Goal: Information Seeking & Learning: Learn about a topic

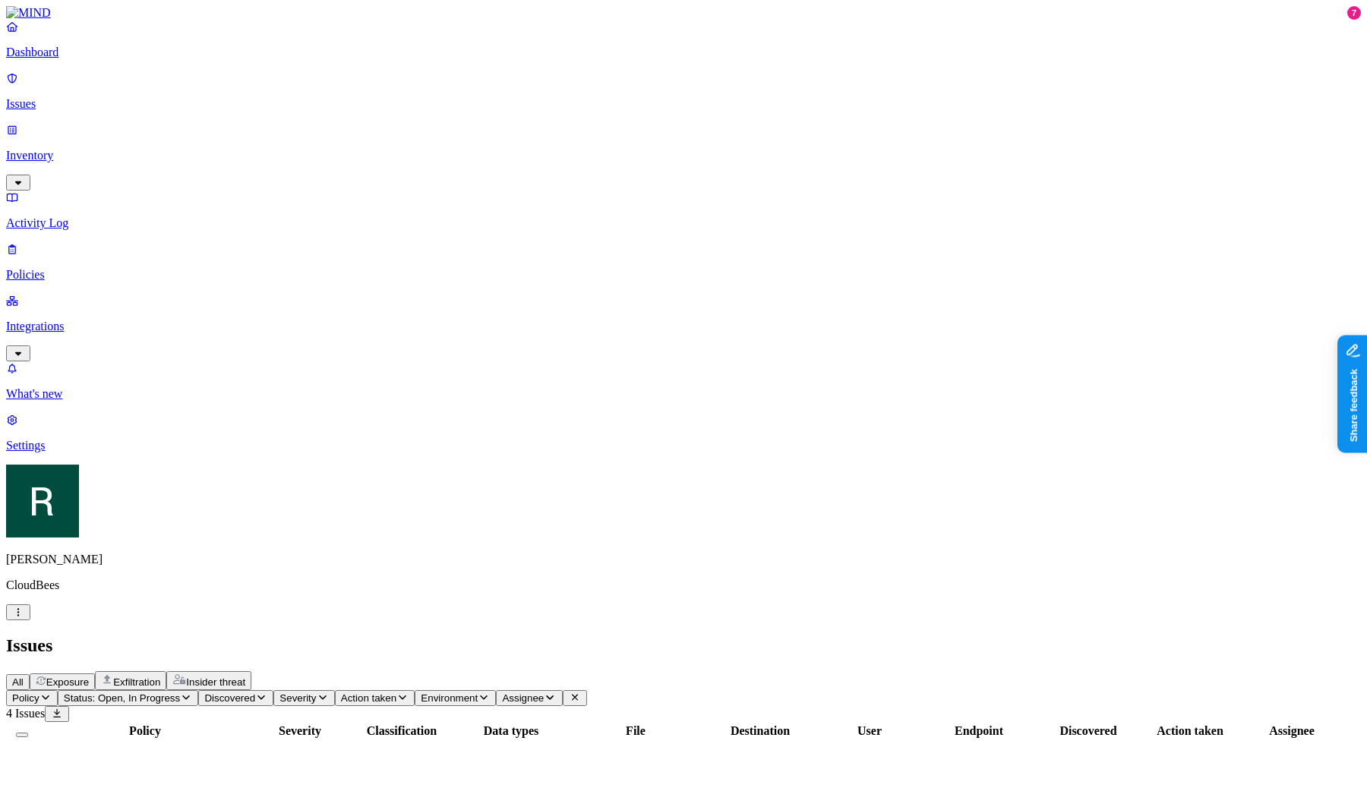
click at [356, 636] on header "Issues All Exposure Exfiltration Insider threat" at bounding box center [683, 663] width 1355 height 55
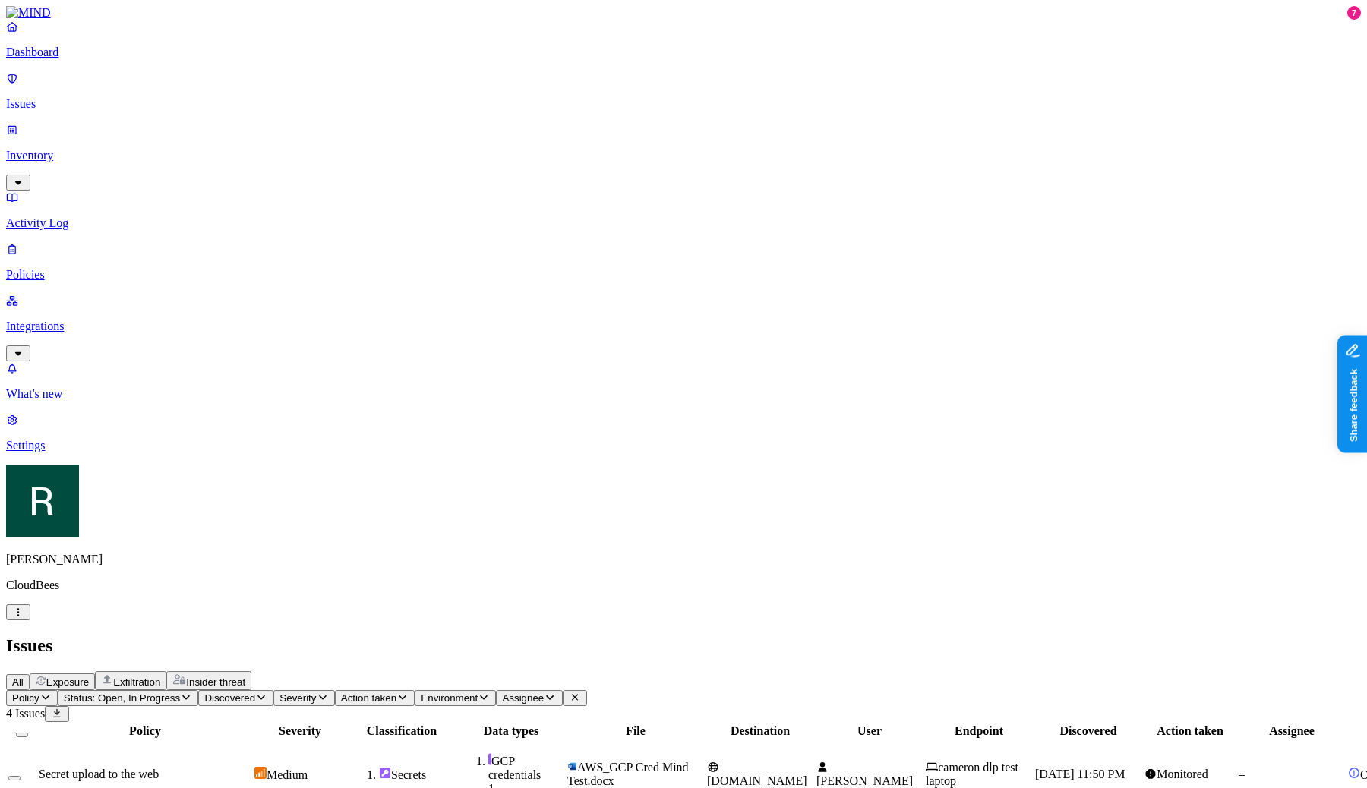
click at [180, 693] on span "Status: Open, In Progress" at bounding box center [122, 698] width 116 height 11
click at [299, 147] on span "Open" at bounding box center [289, 153] width 27 height 13
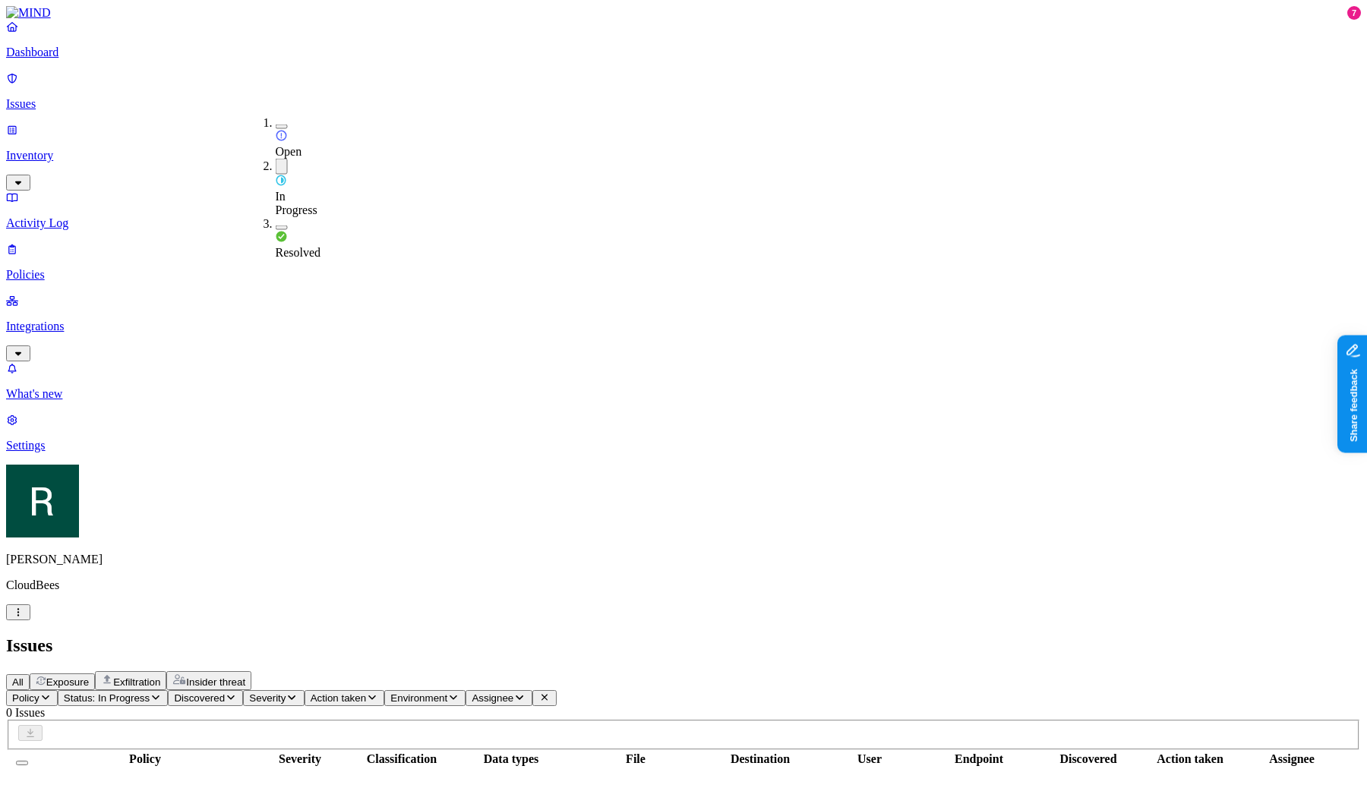
click at [294, 190] on span "In Progress" at bounding box center [297, 203] width 42 height 27
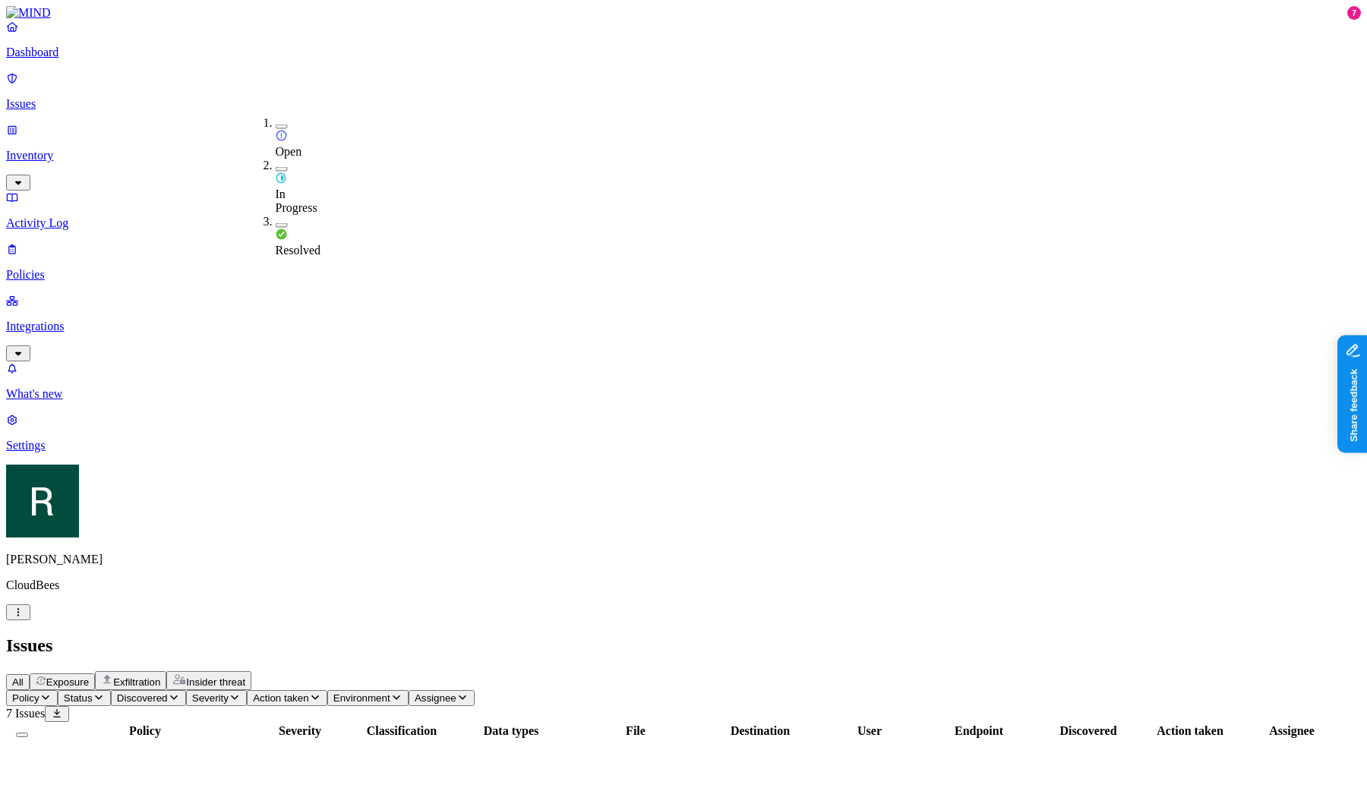
click at [524, 636] on h2 "Issues" at bounding box center [683, 646] width 1355 height 21
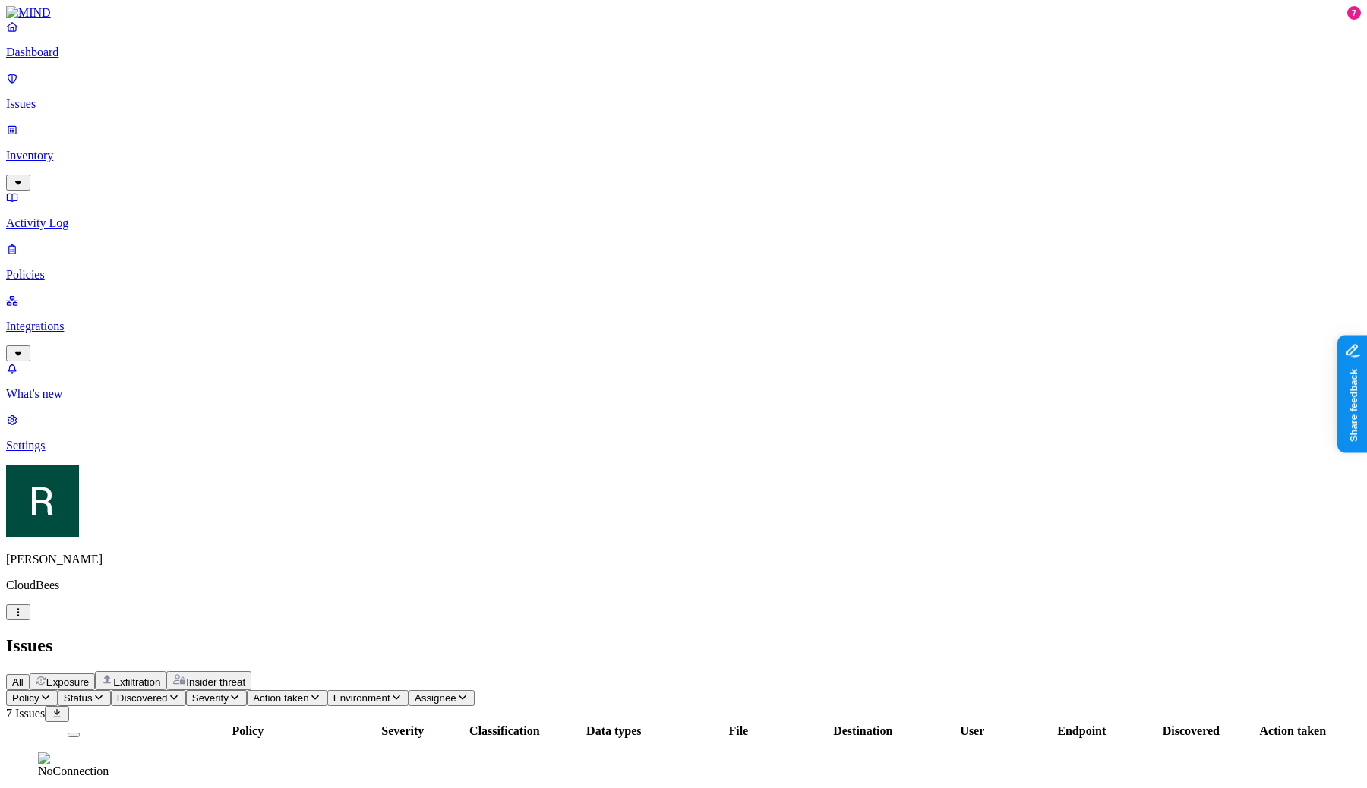
click at [68, 59] on p "Dashboard" at bounding box center [683, 53] width 1355 height 14
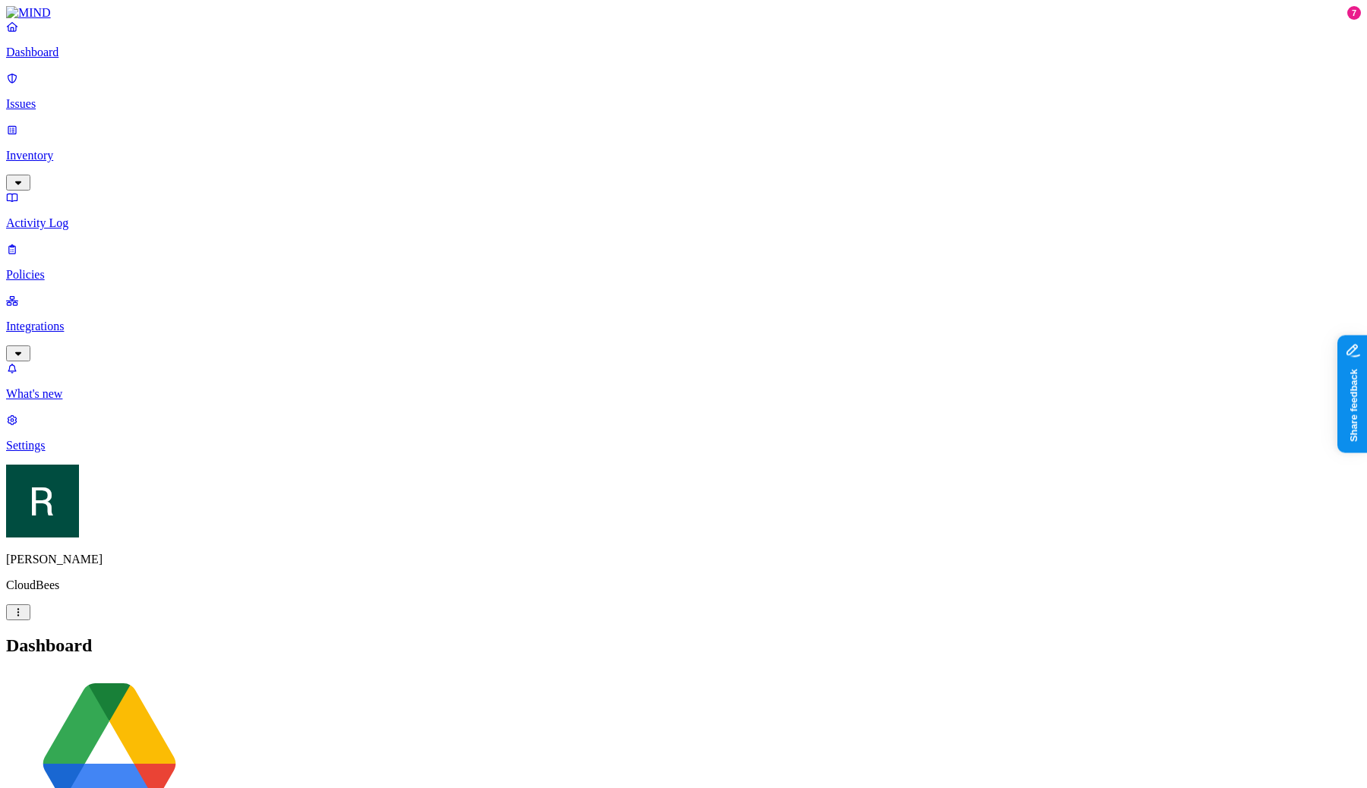
drag, startPoint x: 520, startPoint y: 676, endPoint x: 413, endPoint y: 655, distance: 108.3
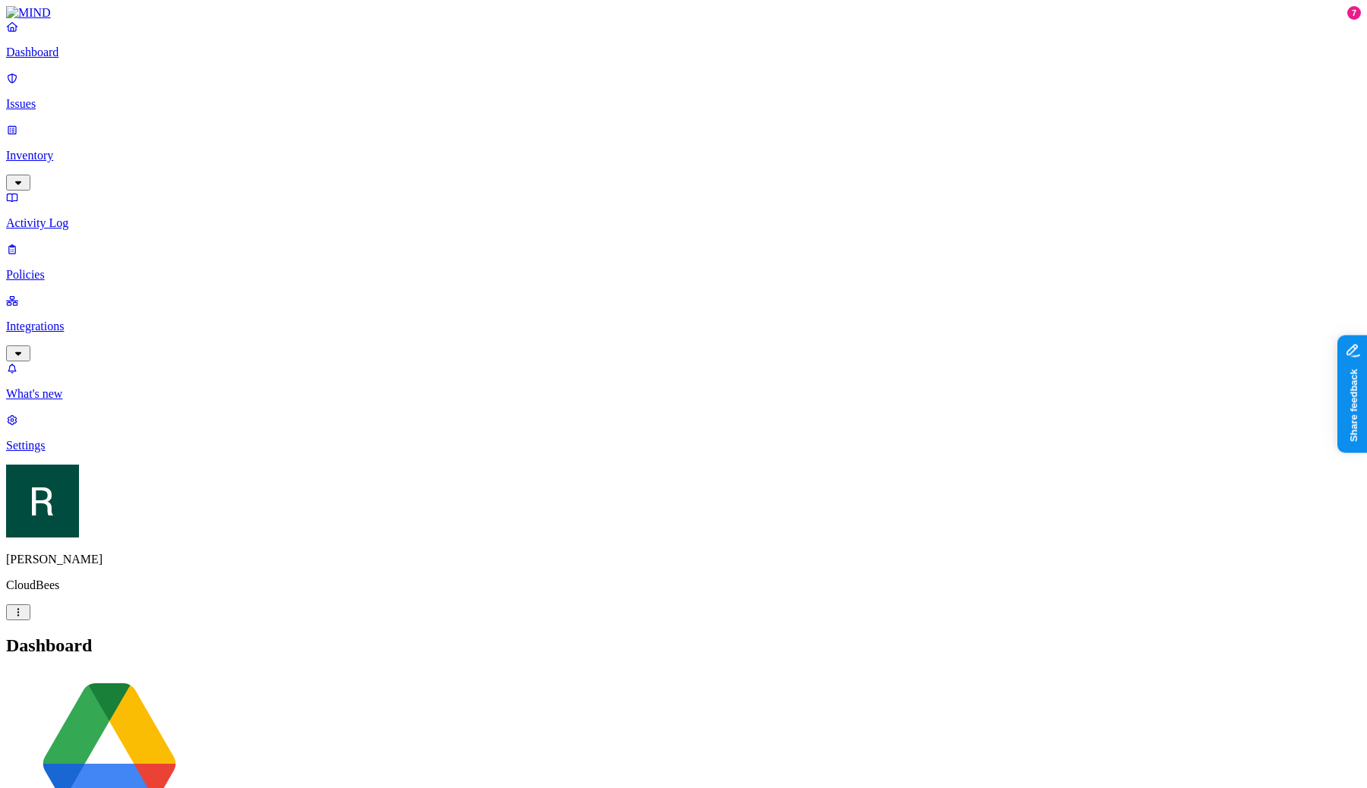
click at [80, 97] on p "Issues" at bounding box center [683, 104] width 1355 height 14
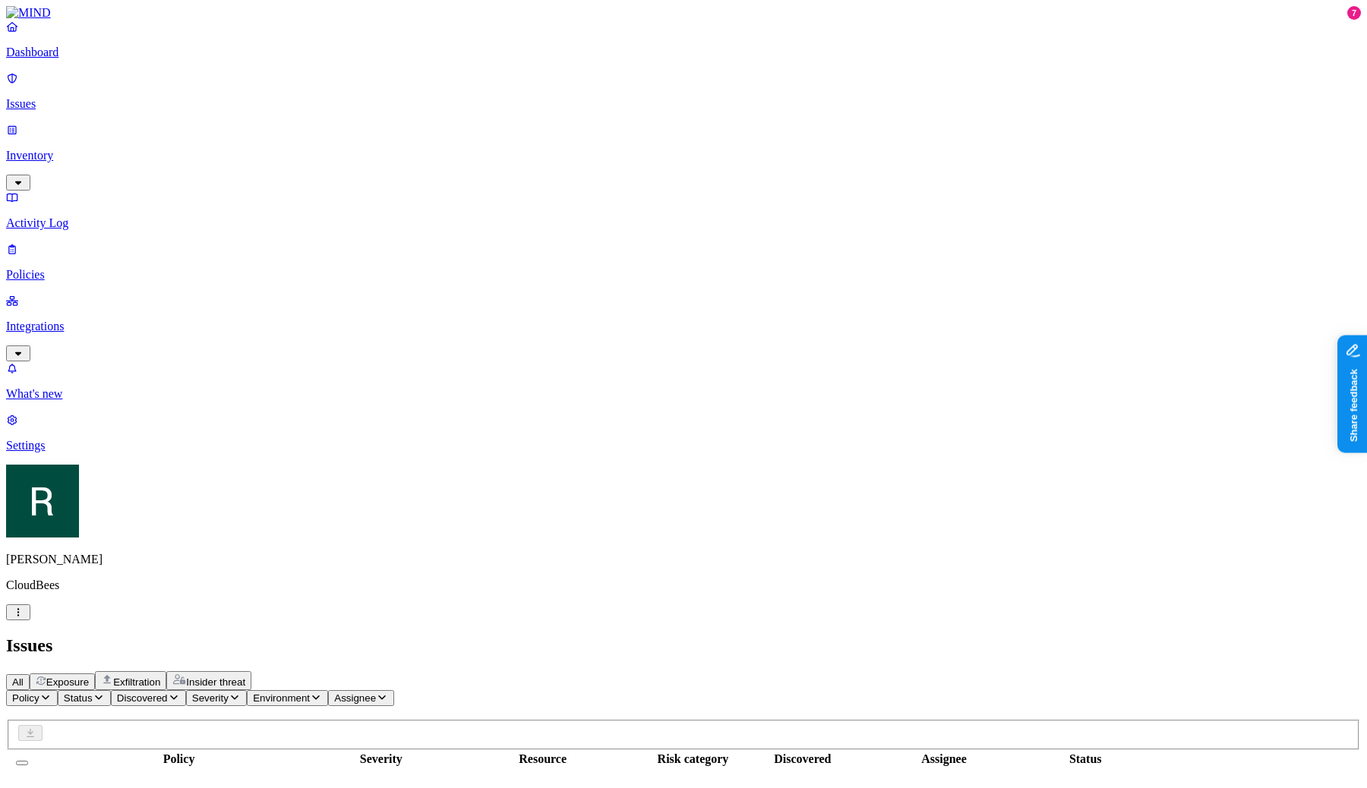
click at [160, 677] on span "Exfiltration" at bounding box center [136, 682] width 47 height 11
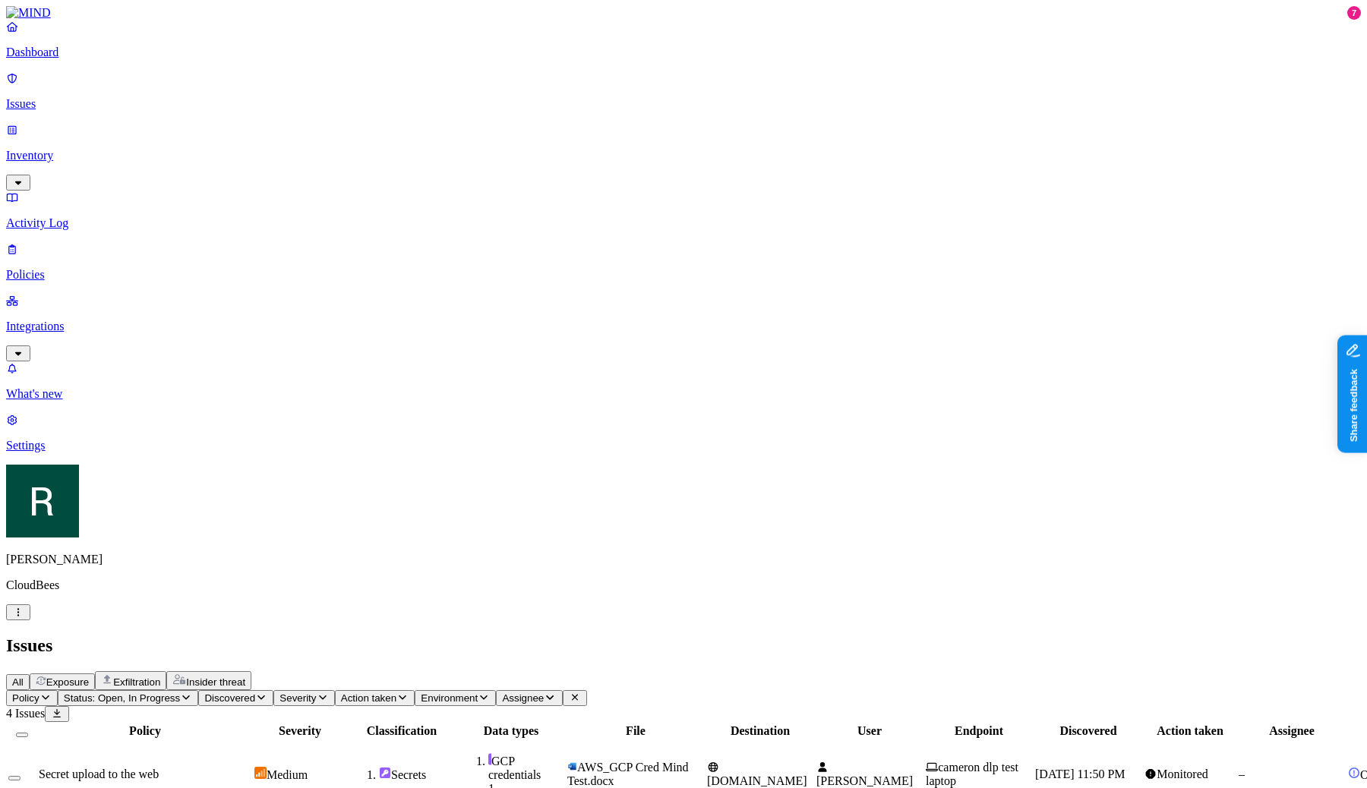
click at [180, 693] on span "Status: Open, In Progress" at bounding box center [122, 698] width 116 height 11
click at [295, 147] on span "Open" at bounding box center [289, 153] width 27 height 13
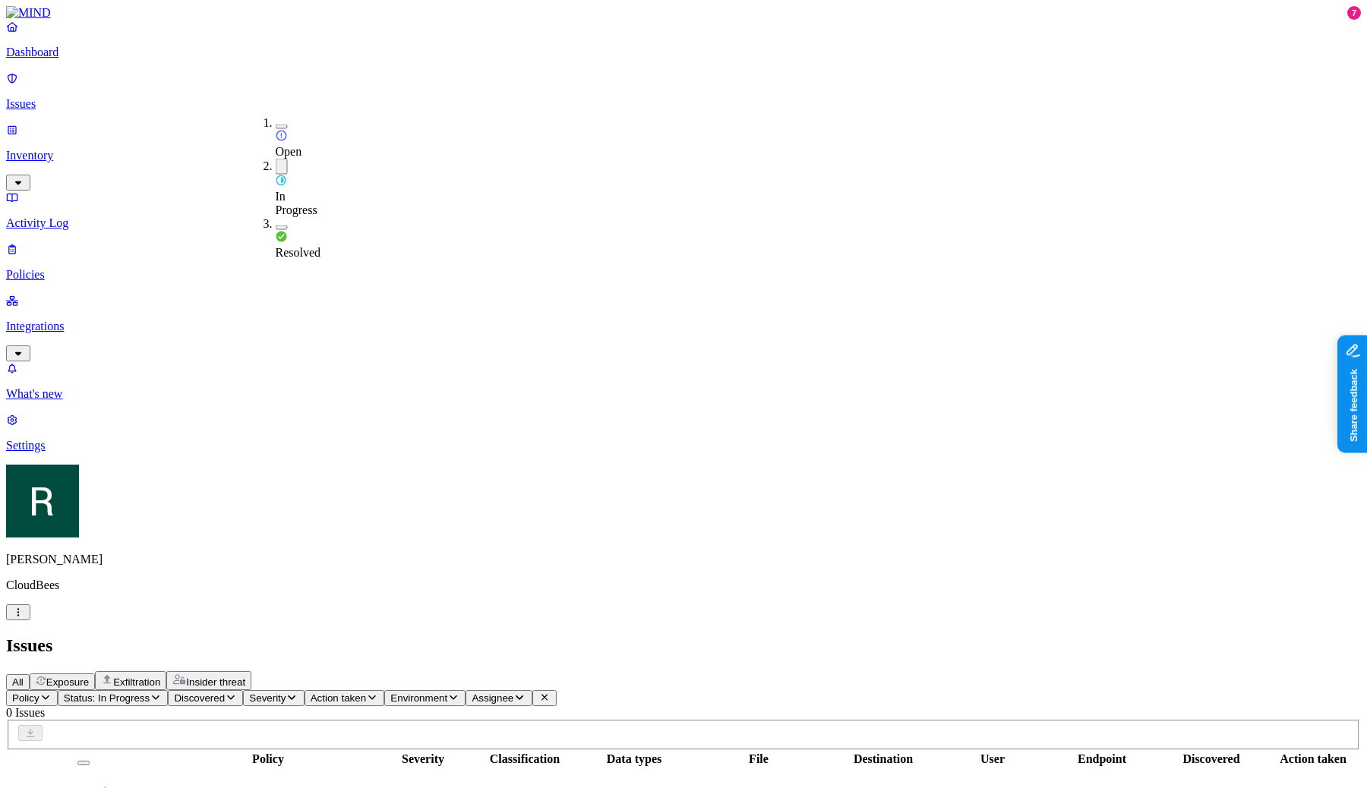
click at [276, 159] on div "In Progress" at bounding box center [276, 188] width 0 height 58
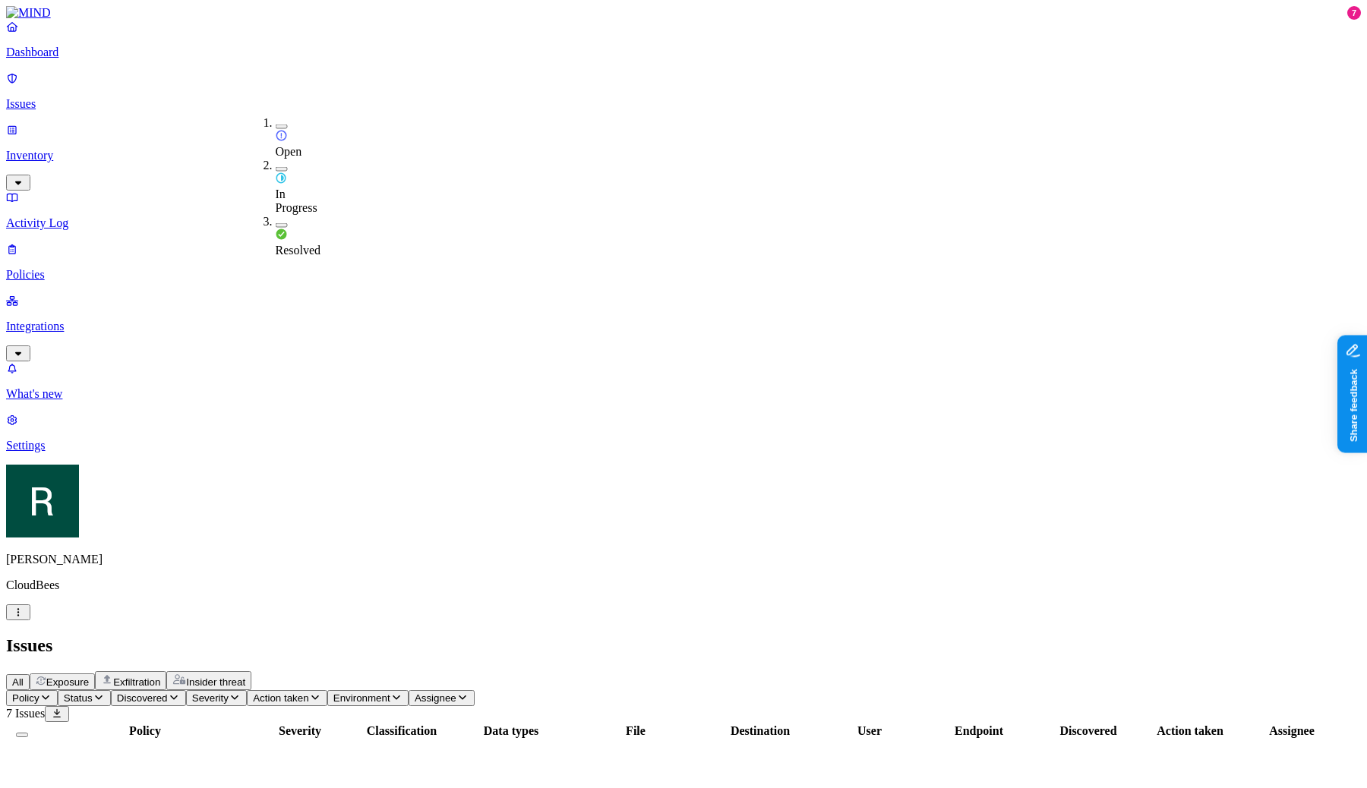
click at [594, 636] on h2 "Issues" at bounding box center [683, 646] width 1355 height 21
click at [559, 671] on div "All Exposure Exfiltration Insider threat" at bounding box center [683, 680] width 1355 height 19
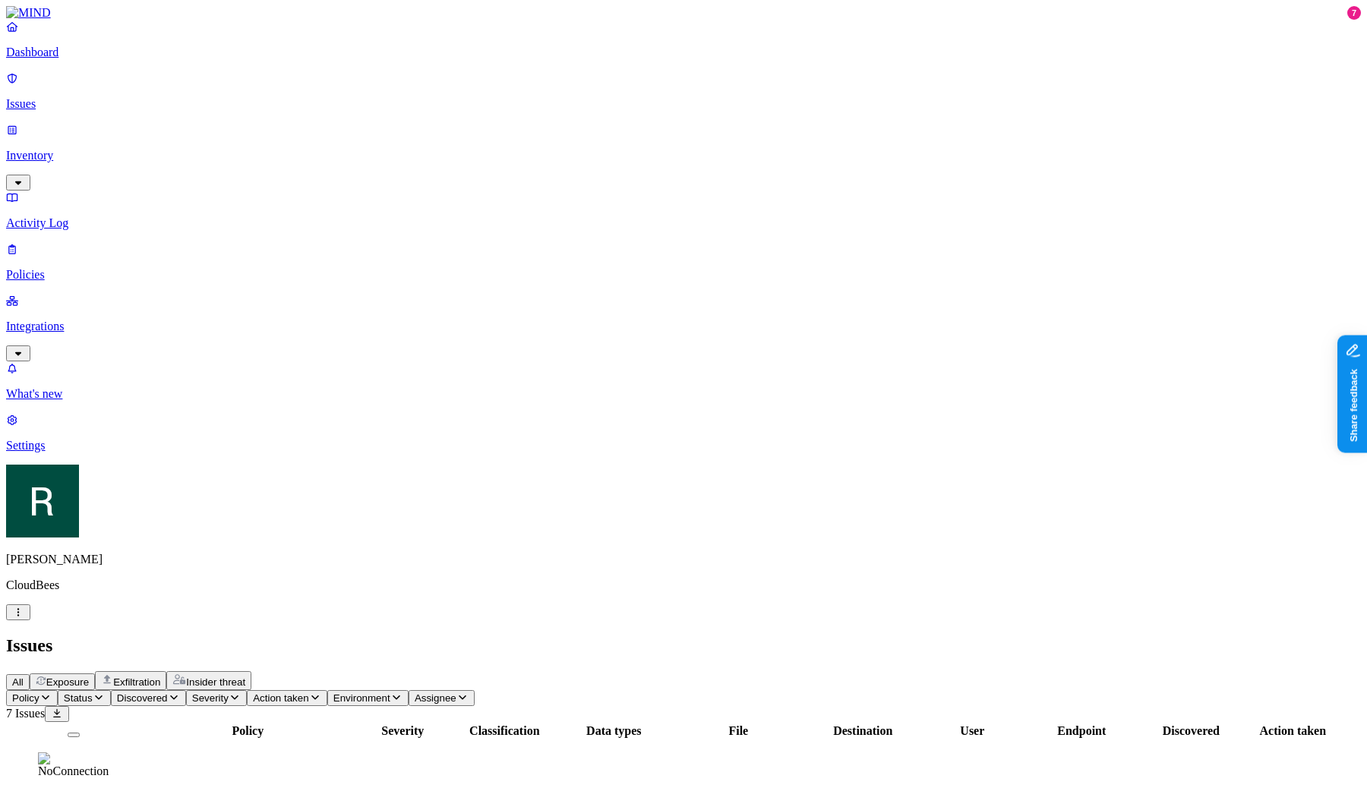
click at [539, 671] on div "All Exposure Exfiltration Insider threat" at bounding box center [683, 680] width 1355 height 19
click at [584, 722] on div "Policy Severity Classification Data types File Destination User Endpoint Discov…" at bounding box center [683, 786] width 1355 height 129
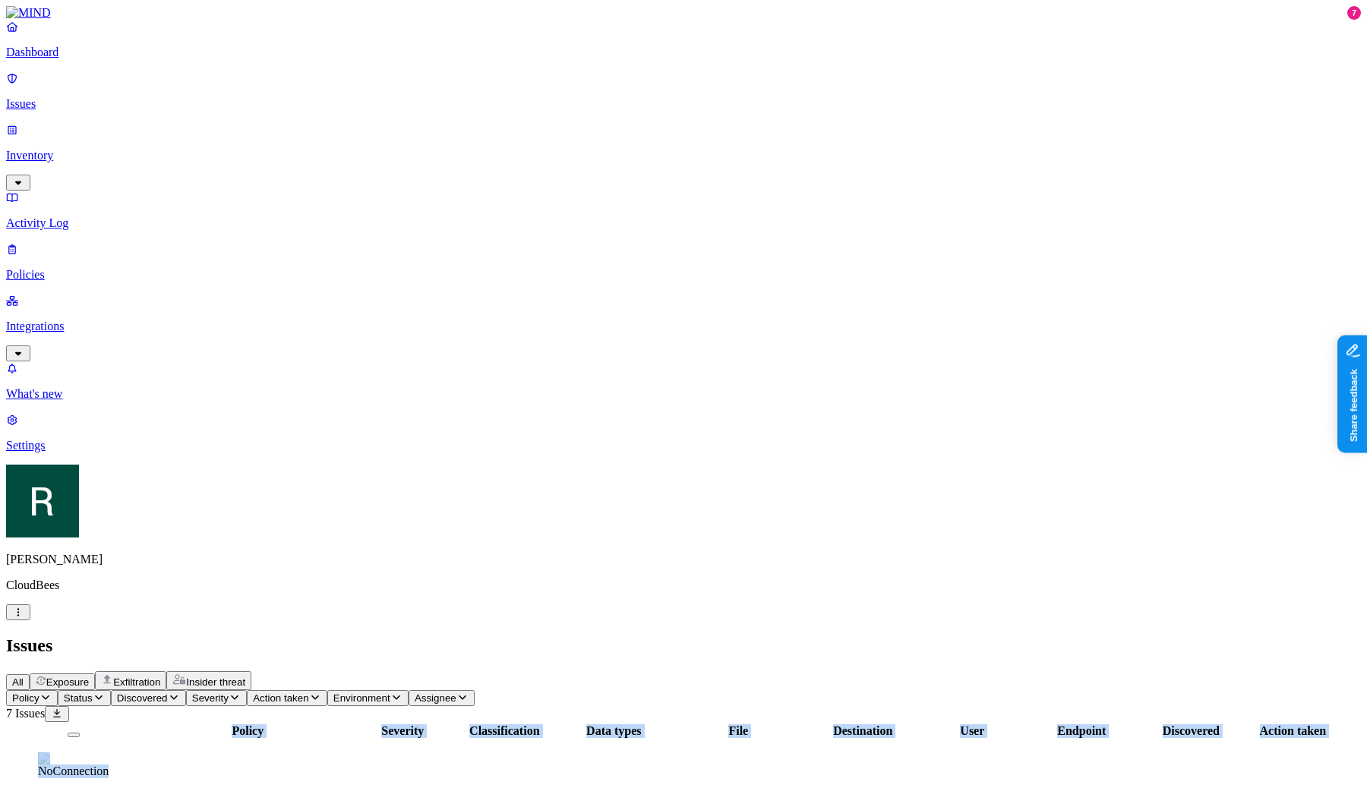
click at [584, 722] on div "Policy Severity Classification Data types File Destination User Endpoint Discov…" at bounding box center [683, 786] width 1355 height 129
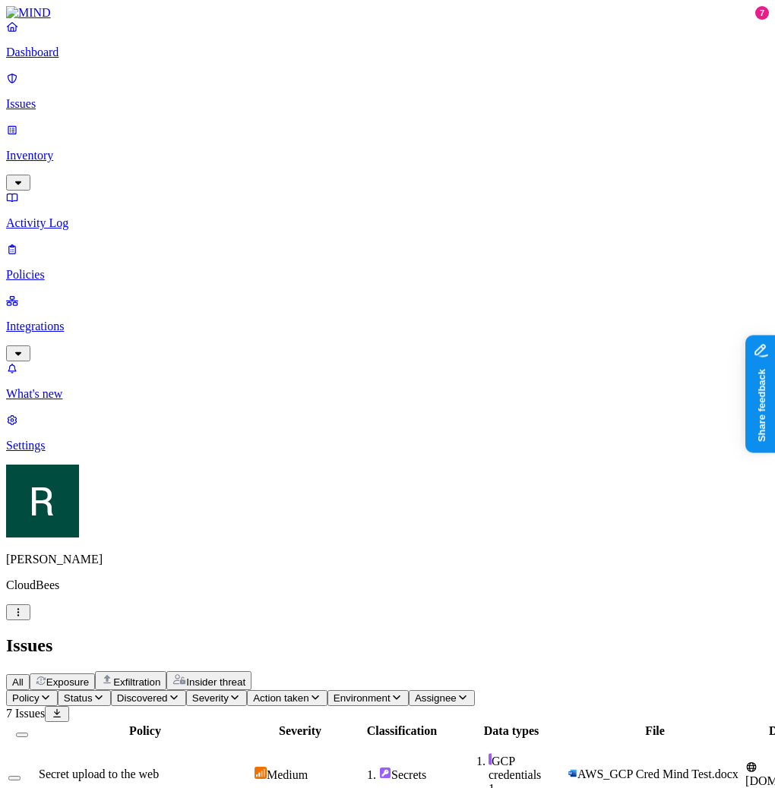
click at [93, 59] on p "Dashboard" at bounding box center [387, 53] width 763 height 14
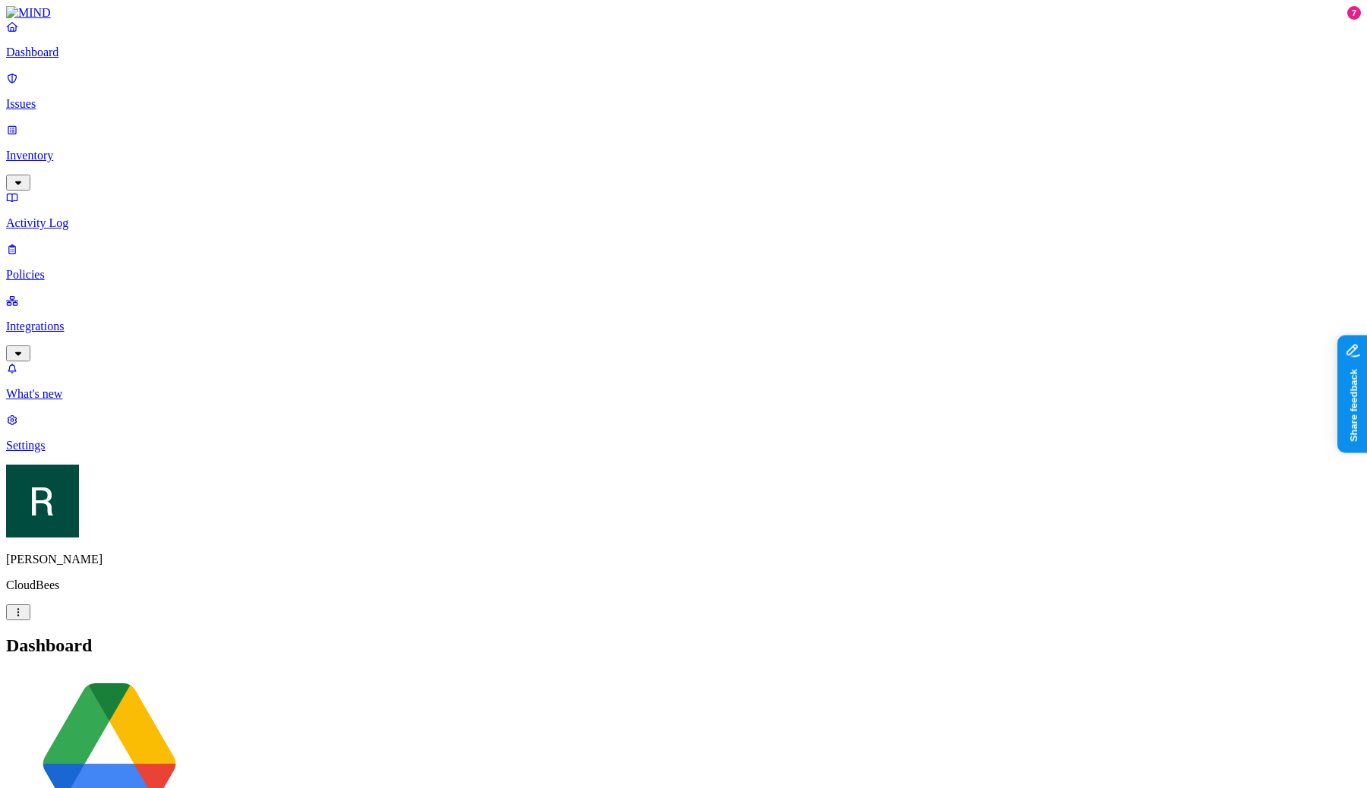
click at [102, 320] on p "Integrations" at bounding box center [683, 327] width 1355 height 14
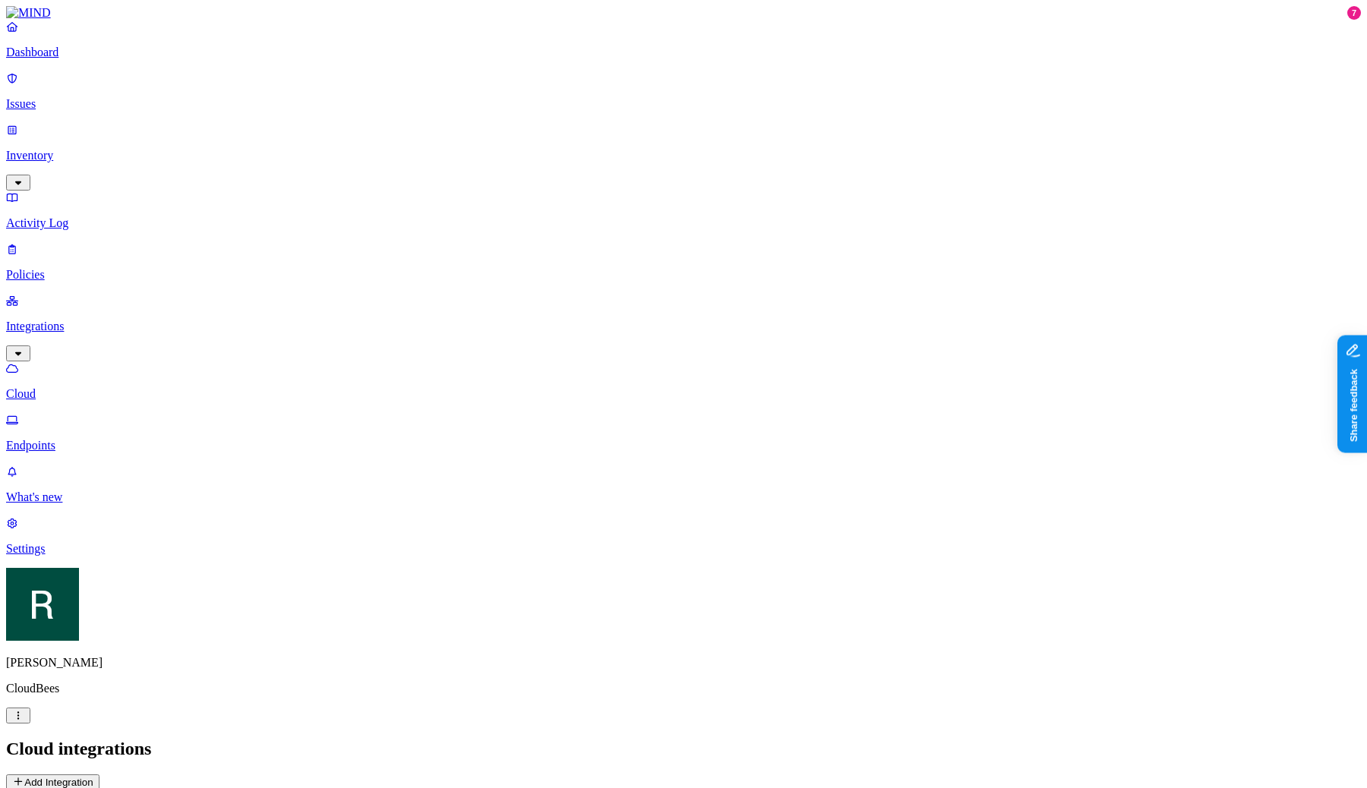
click at [97, 439] on p "Endpoints" at bounding box center [683, 446] width 1355 height 14
click at [93, 109] on div "Dashboard Issues Inventory Activity Log Policies Integrations Cloud Endpoints" at bounding box center [683, 236] width 1355 height 433
click at [91, 100] on p "Issues" at bounding box center [683, 104] width 1355 height 14
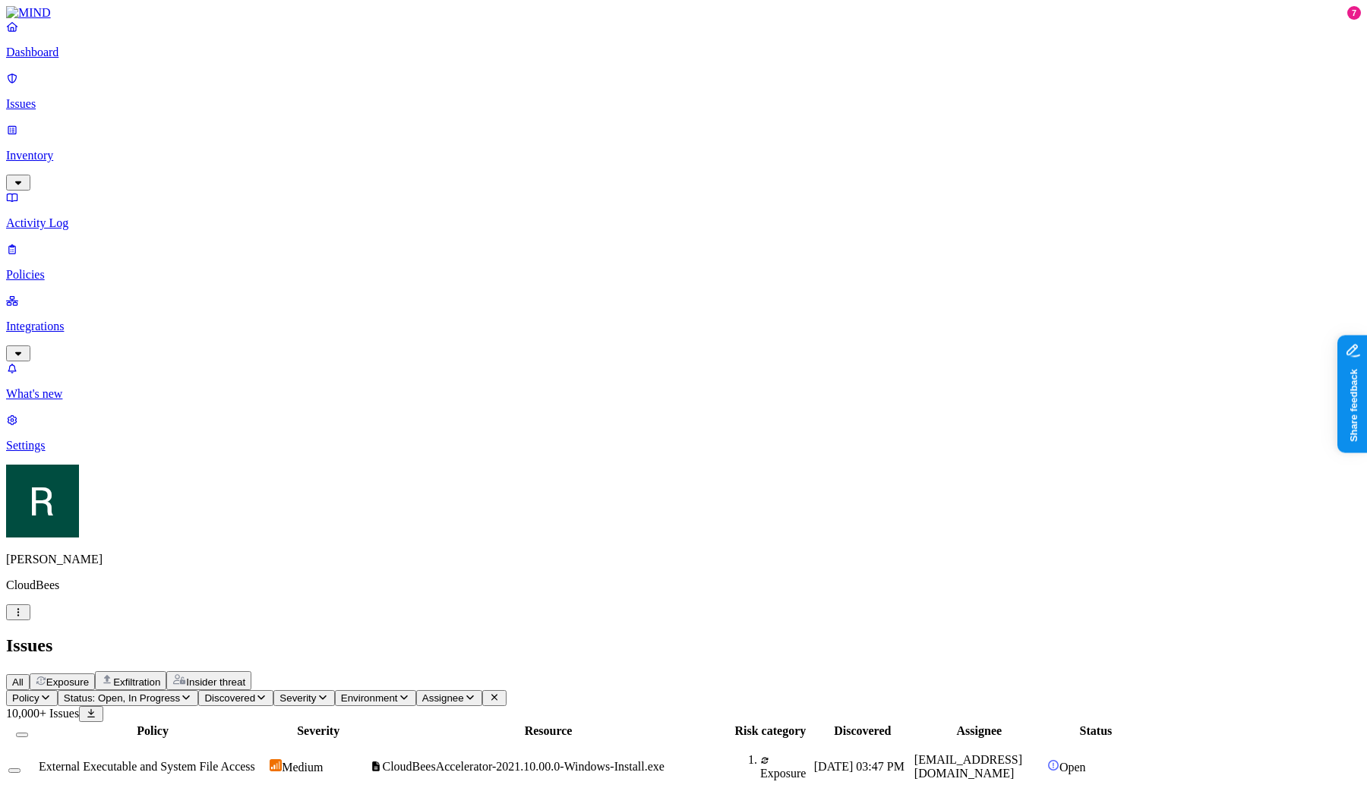
click at [89, 677] on span "Exposure" at bounding box center [67, 682] width 43 height 11
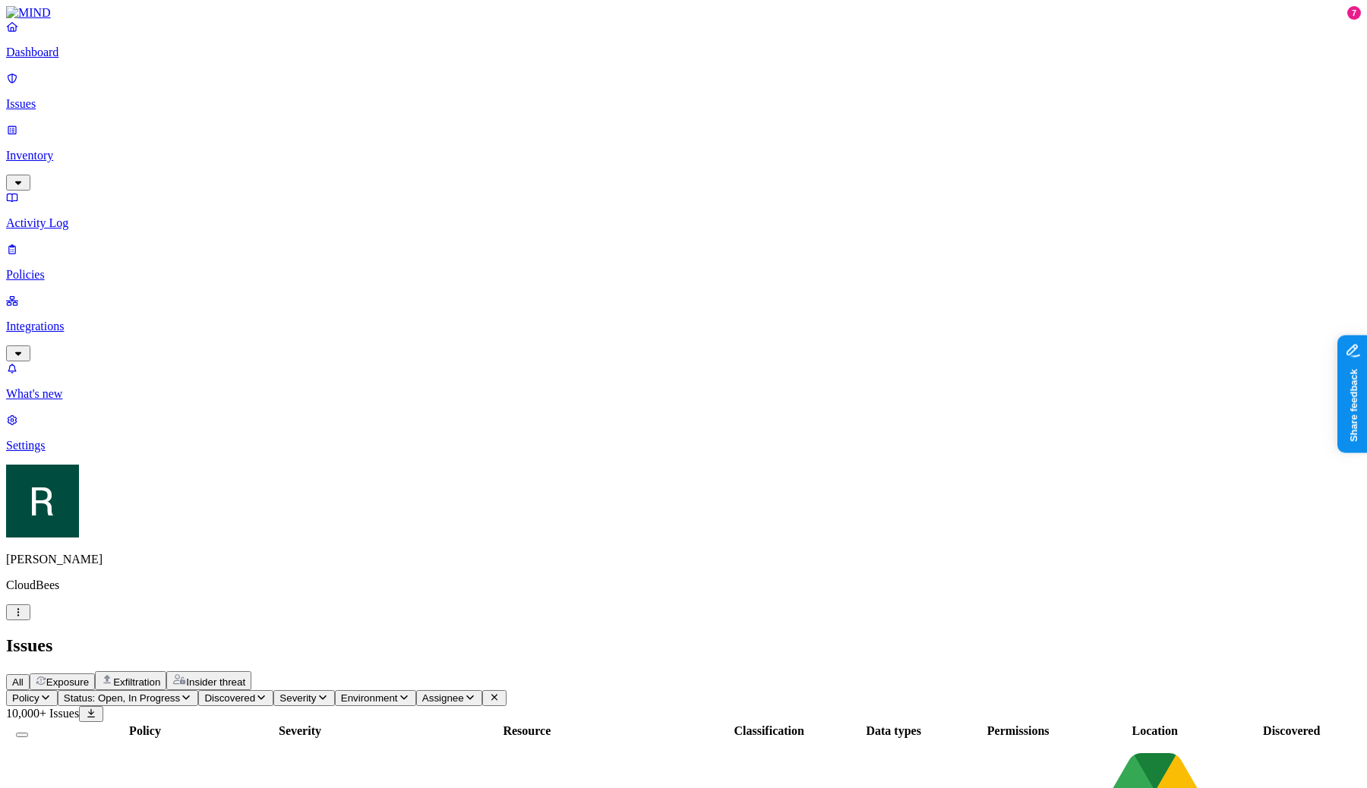
click at [30, 674] on button "All" at bounding box center [18, 682] width 24 height 16
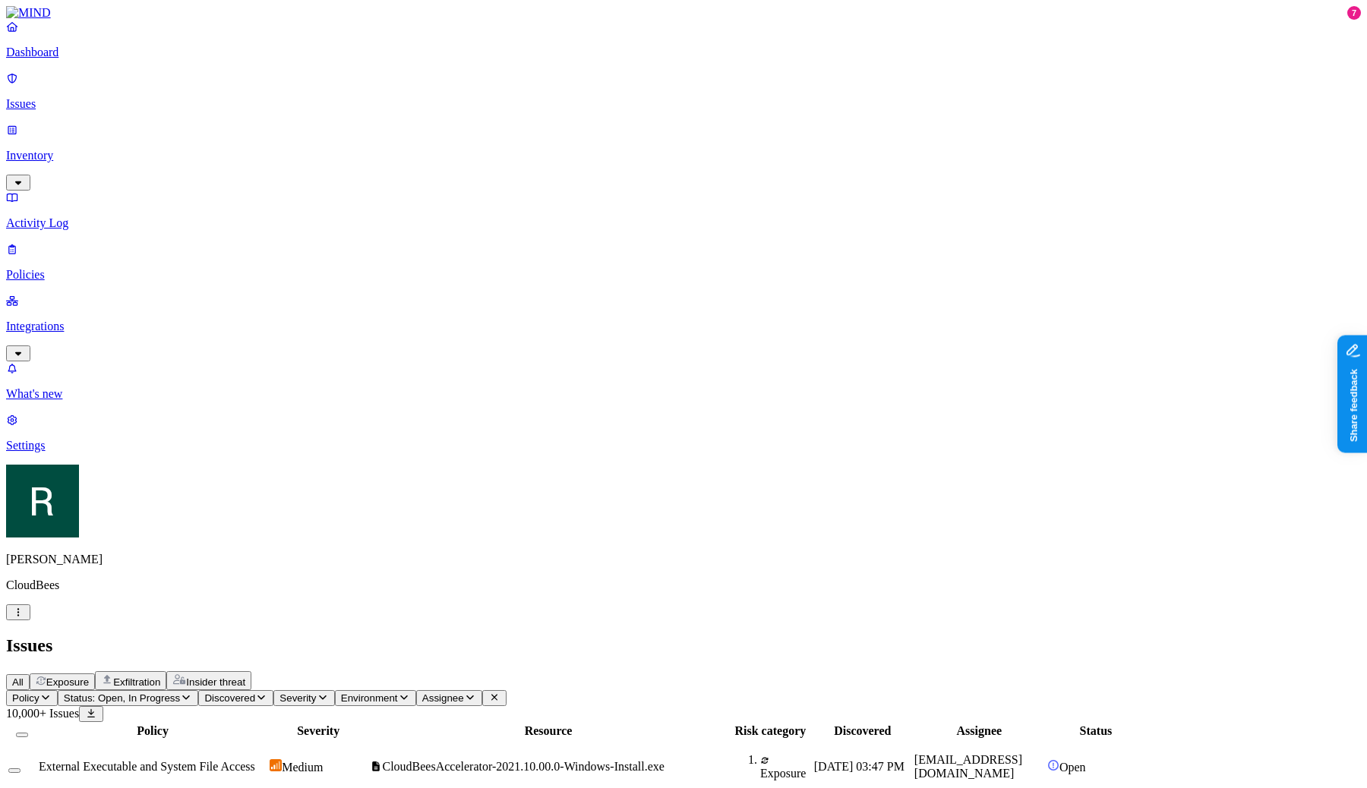
click at [89, 677] on span "Exposure" at bounding box center [67, 682] width 43 height 11
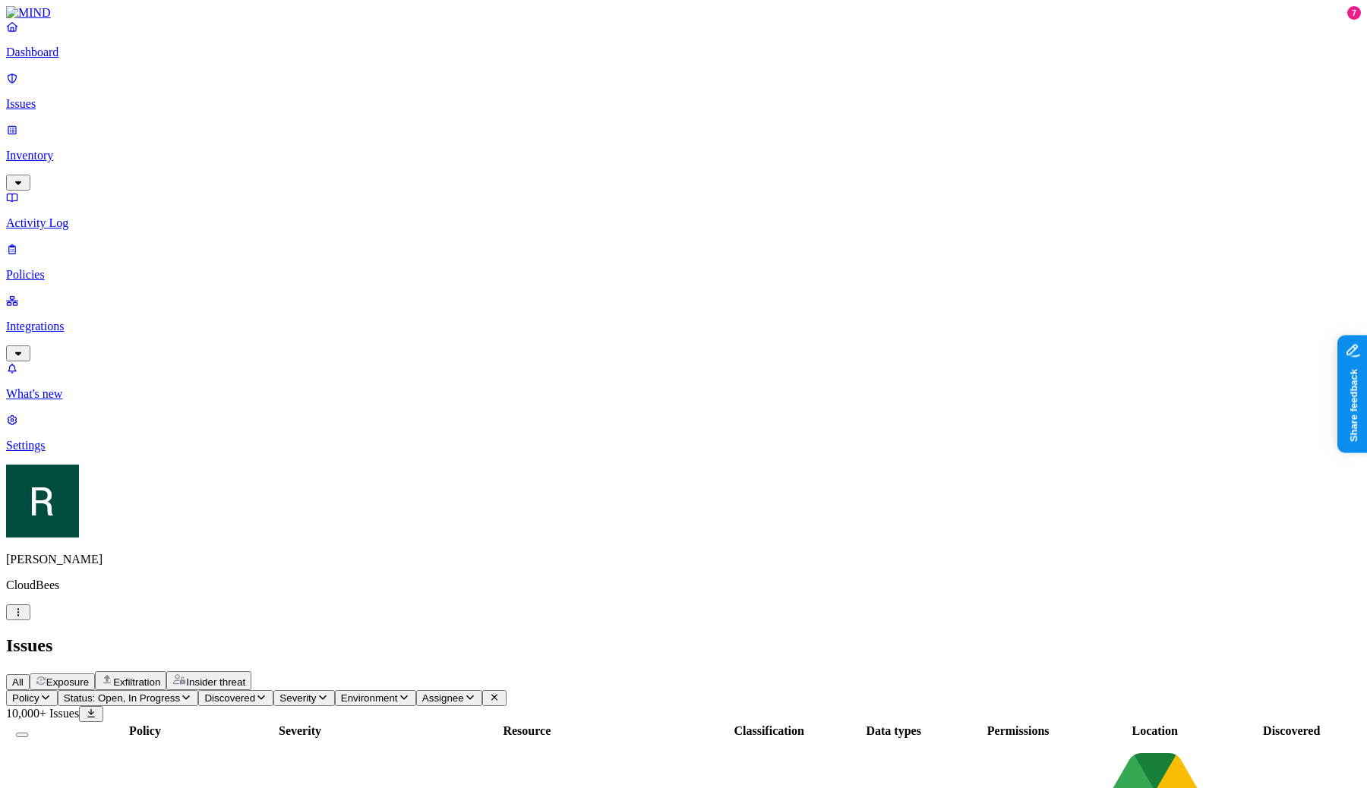
click at [160, 677] on span "Exfiltration" at bounding box center [136, 682] width 47 height 11
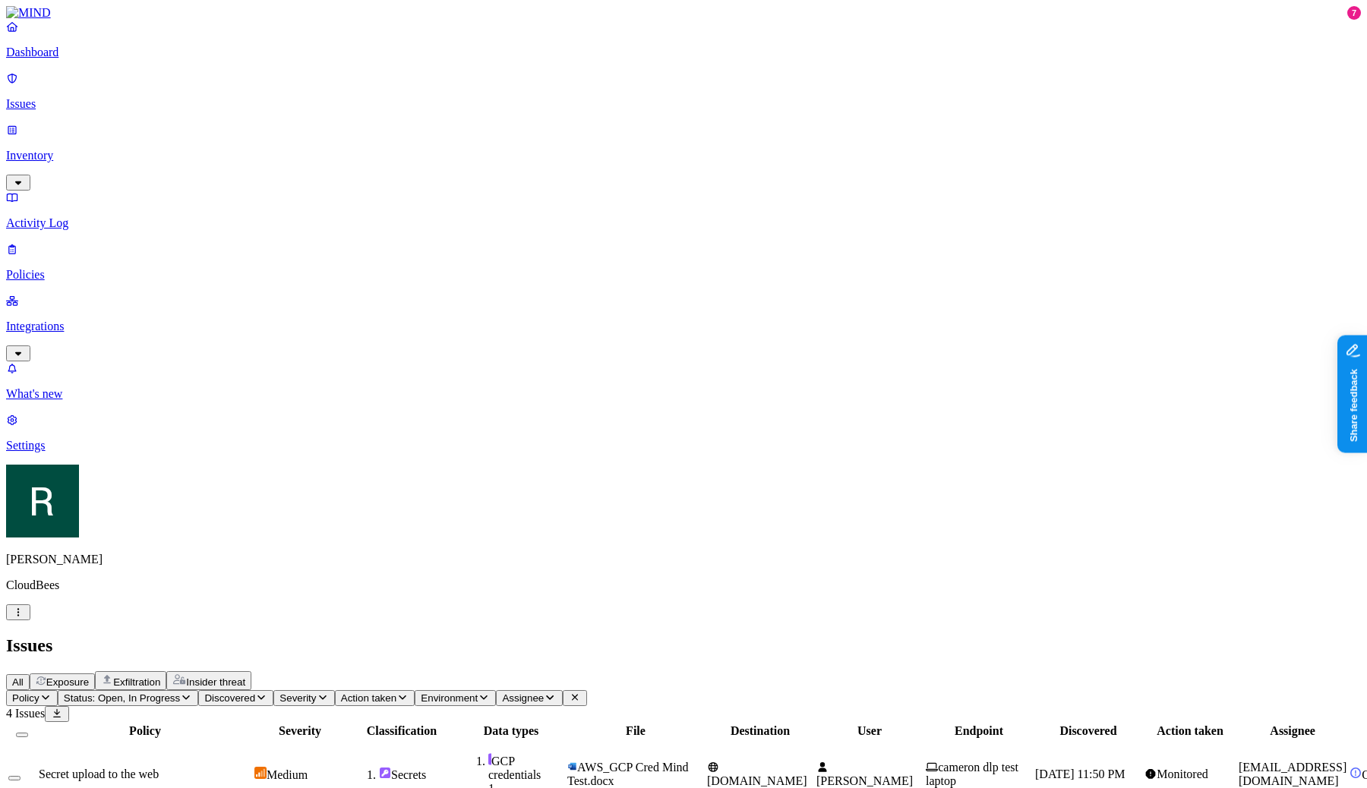
click at [245, 674] on div "Insider threat" at bounding box center [208, 681] width 73 height 14
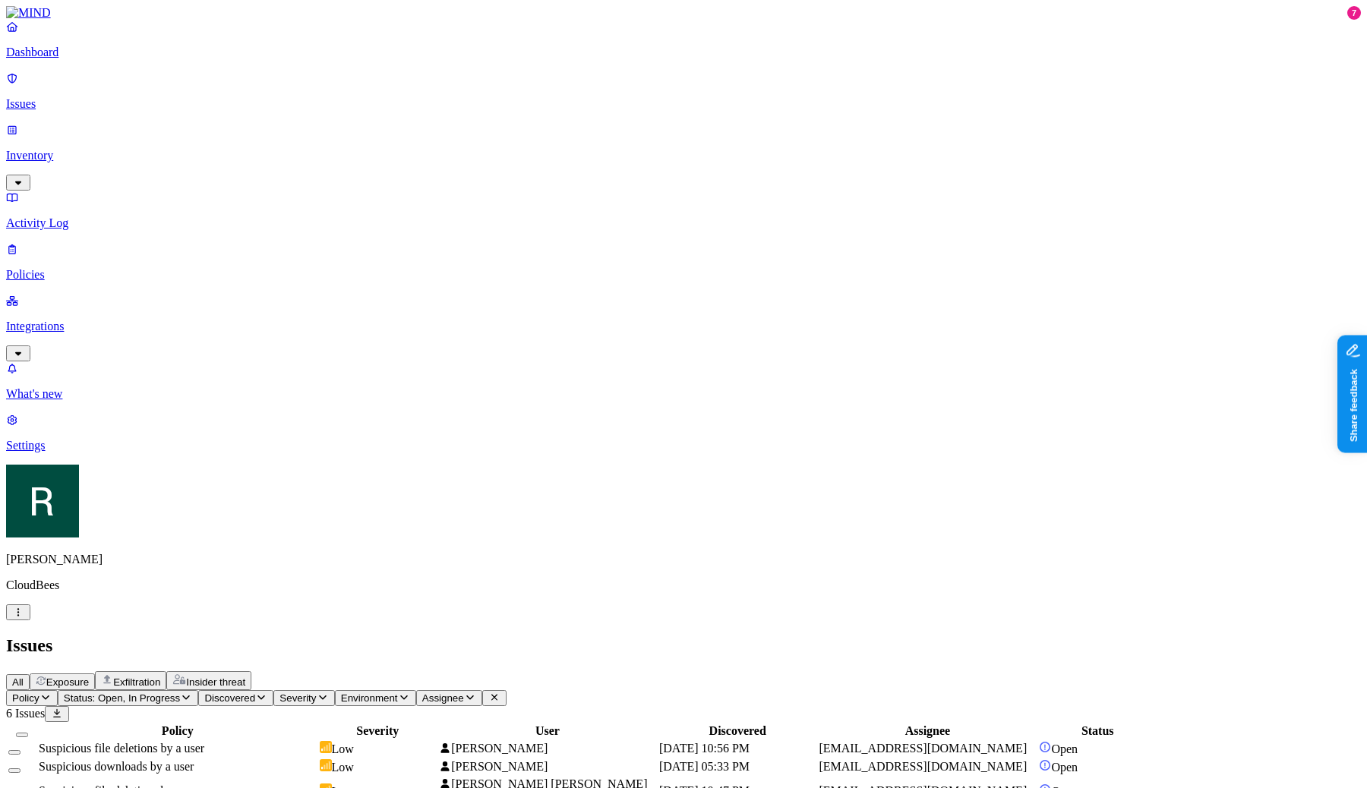
click at [95, 674] on button "Exposure" at bounding box center [62, 682] width 65 height 17
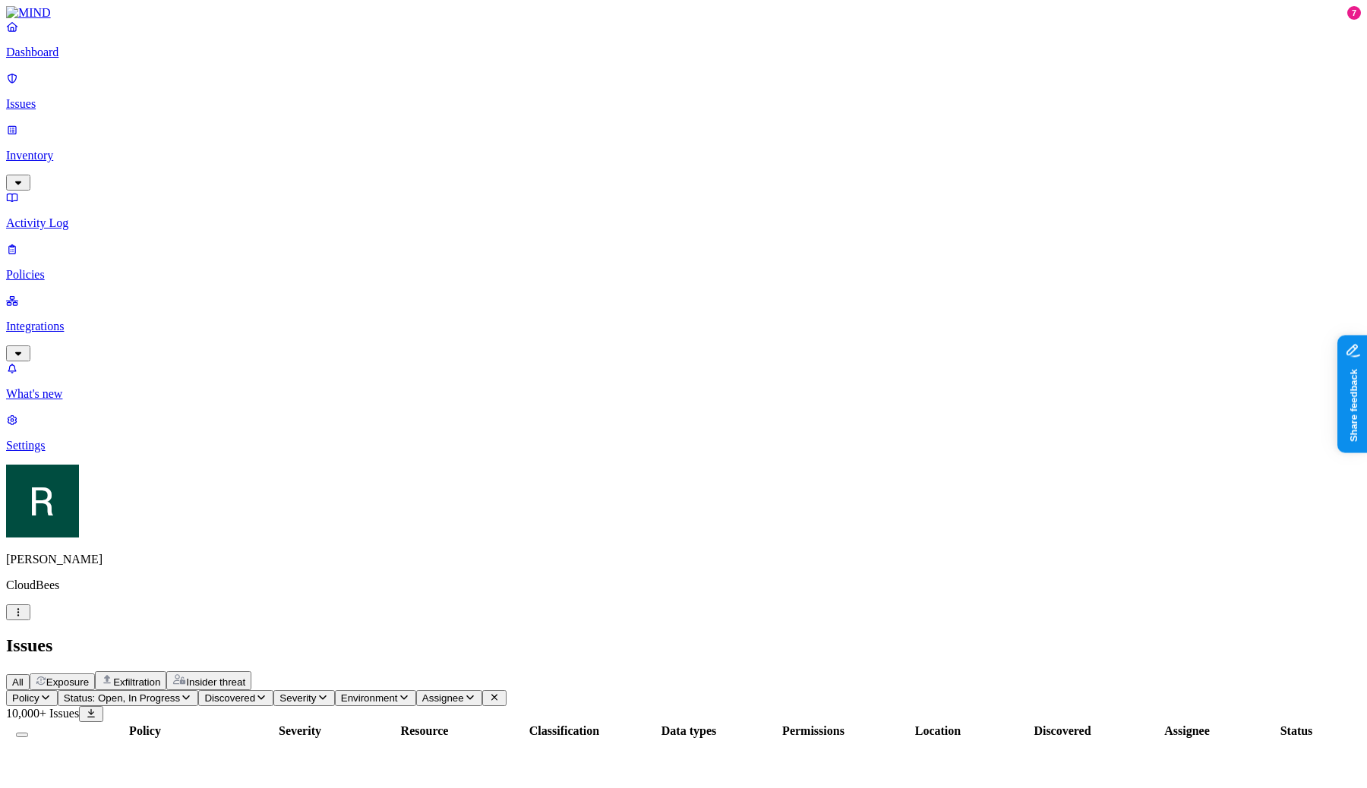
click at [213, 671] on div "All Exposure Exfiltration Insider threat" at bounding box center [683, 680] width 1355 height 19
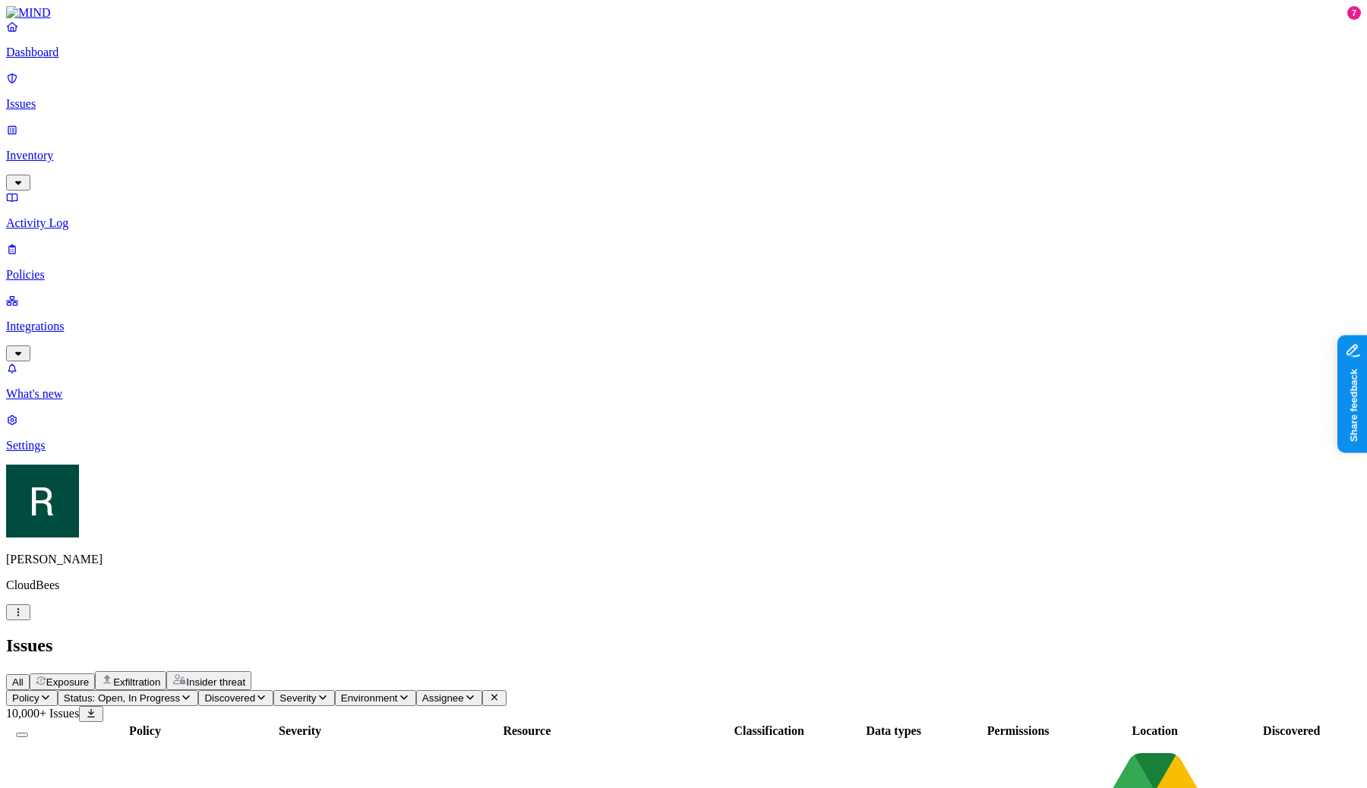
click at [24, 677] on span "All" at bounding box center [17, 682] width 11 height 11
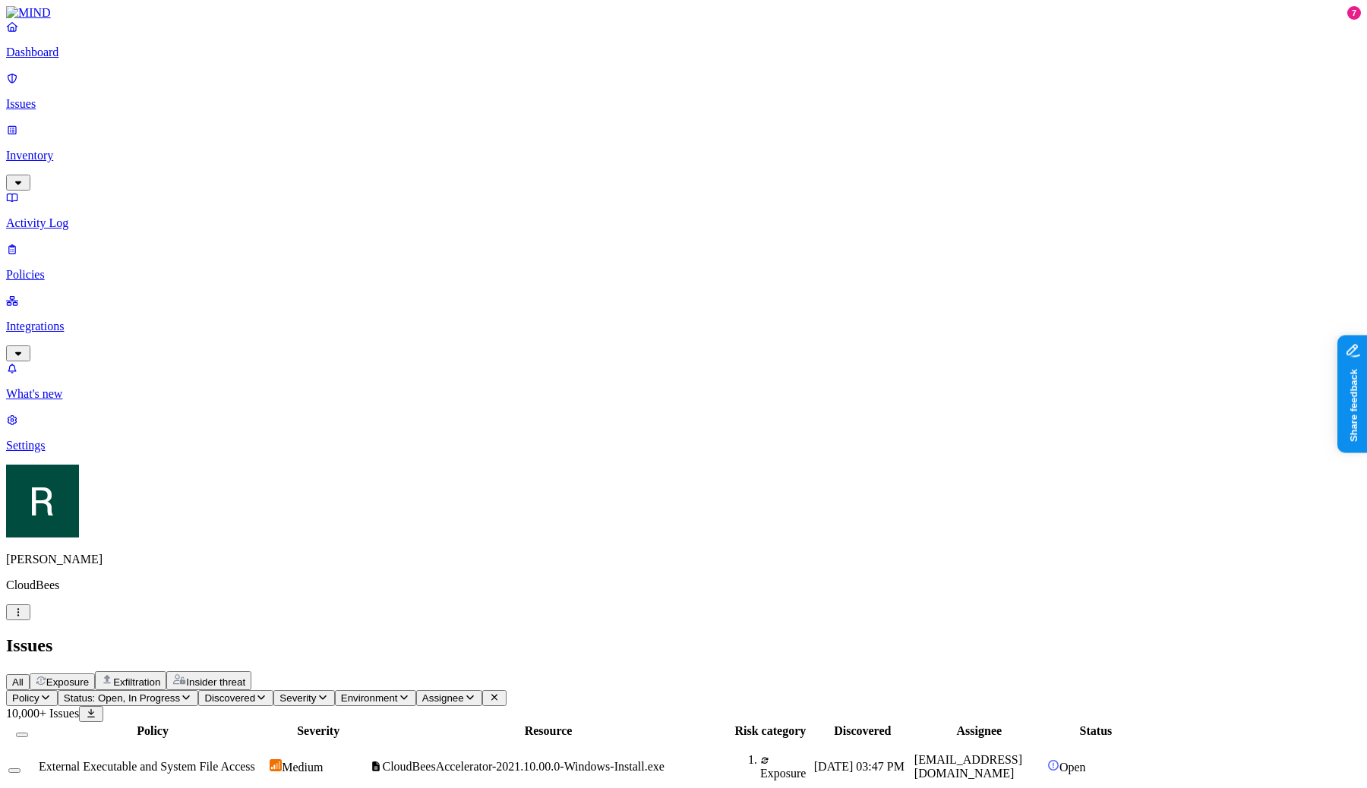
click at [86, 86] on link "Issues" at bounding box center [683, 90] width 1355 height 39
click at [85, 59] on link "Dashboard" at bounding box center [683, 39] width 1355 height 39
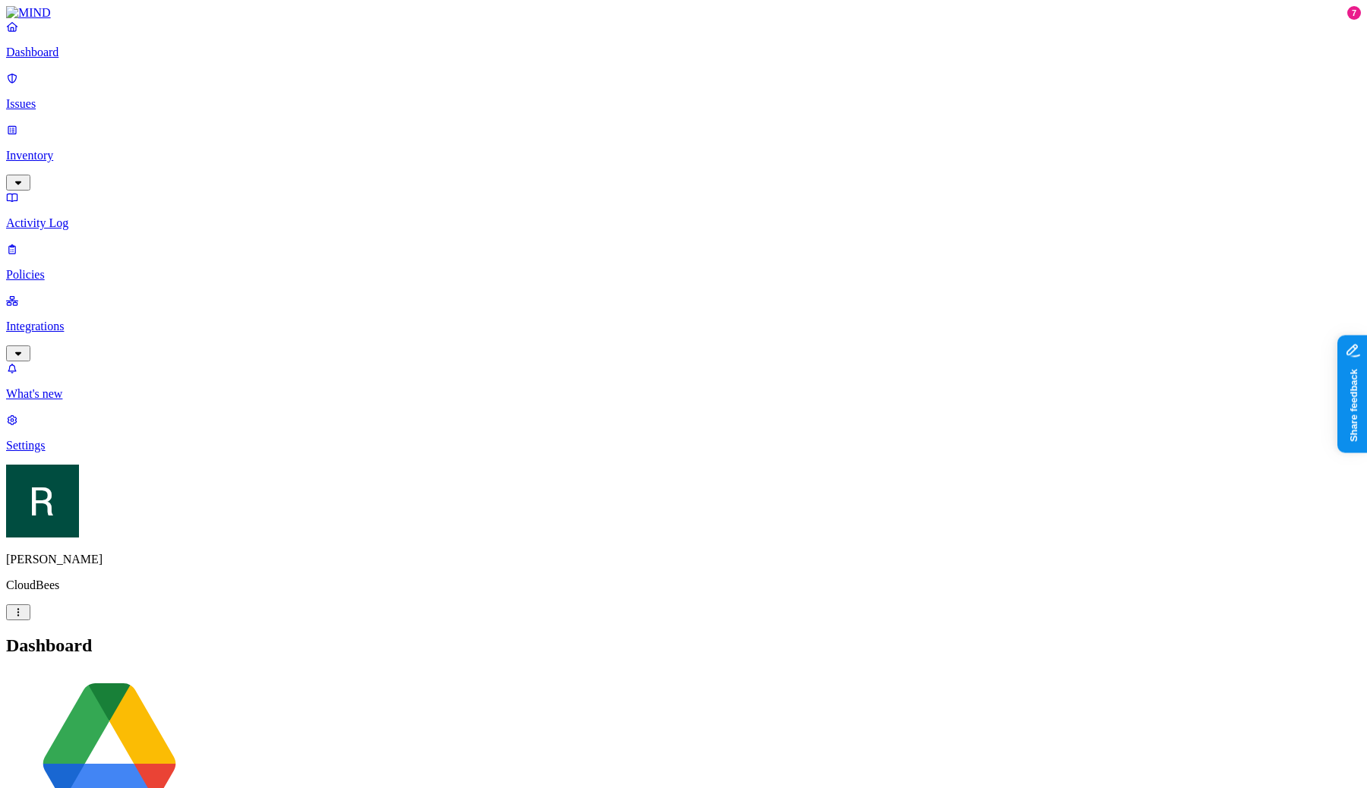
click at [61, 123] on link "Inventory" at bounding box center [683, 155] width 1355 height 65
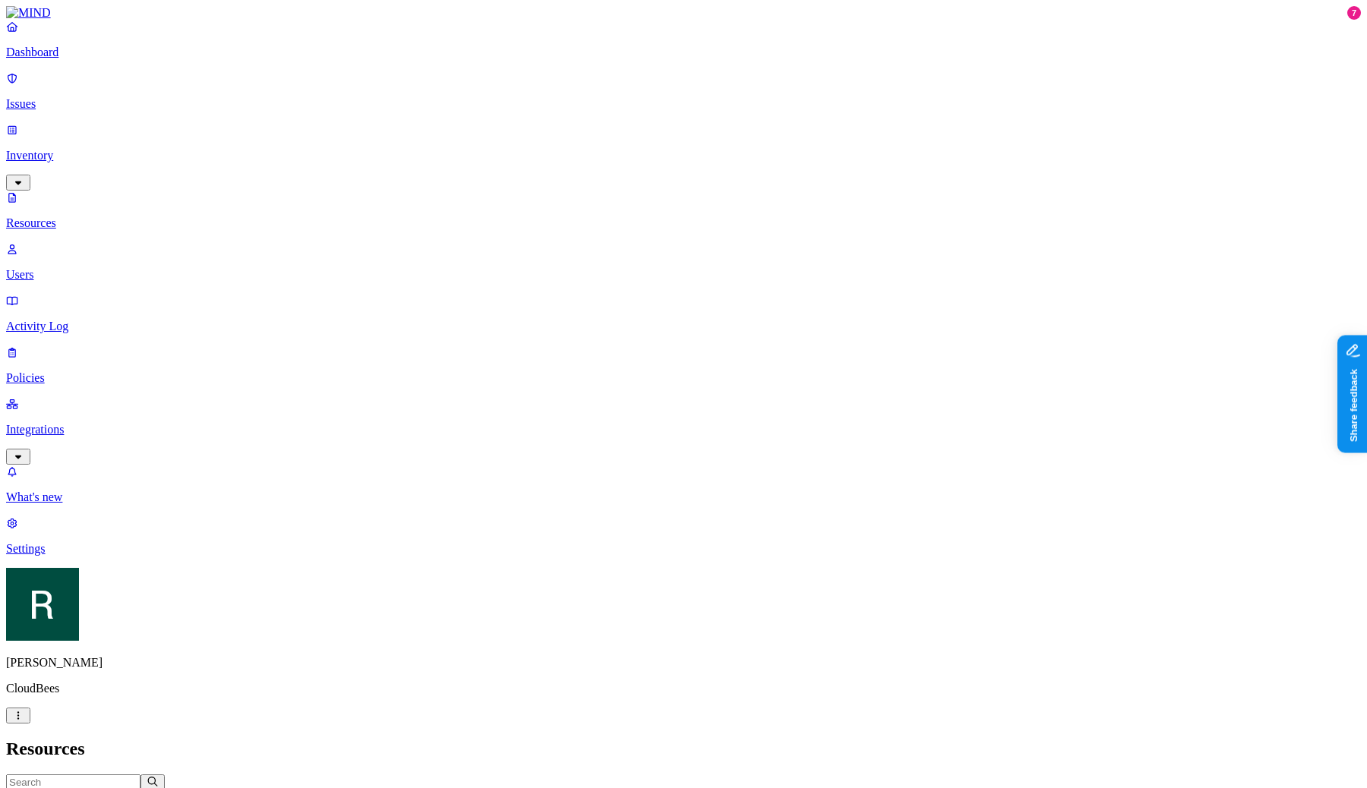
click at [69, 98] on p "Issues" at bounding box center [683, 104] width 1355 height 14
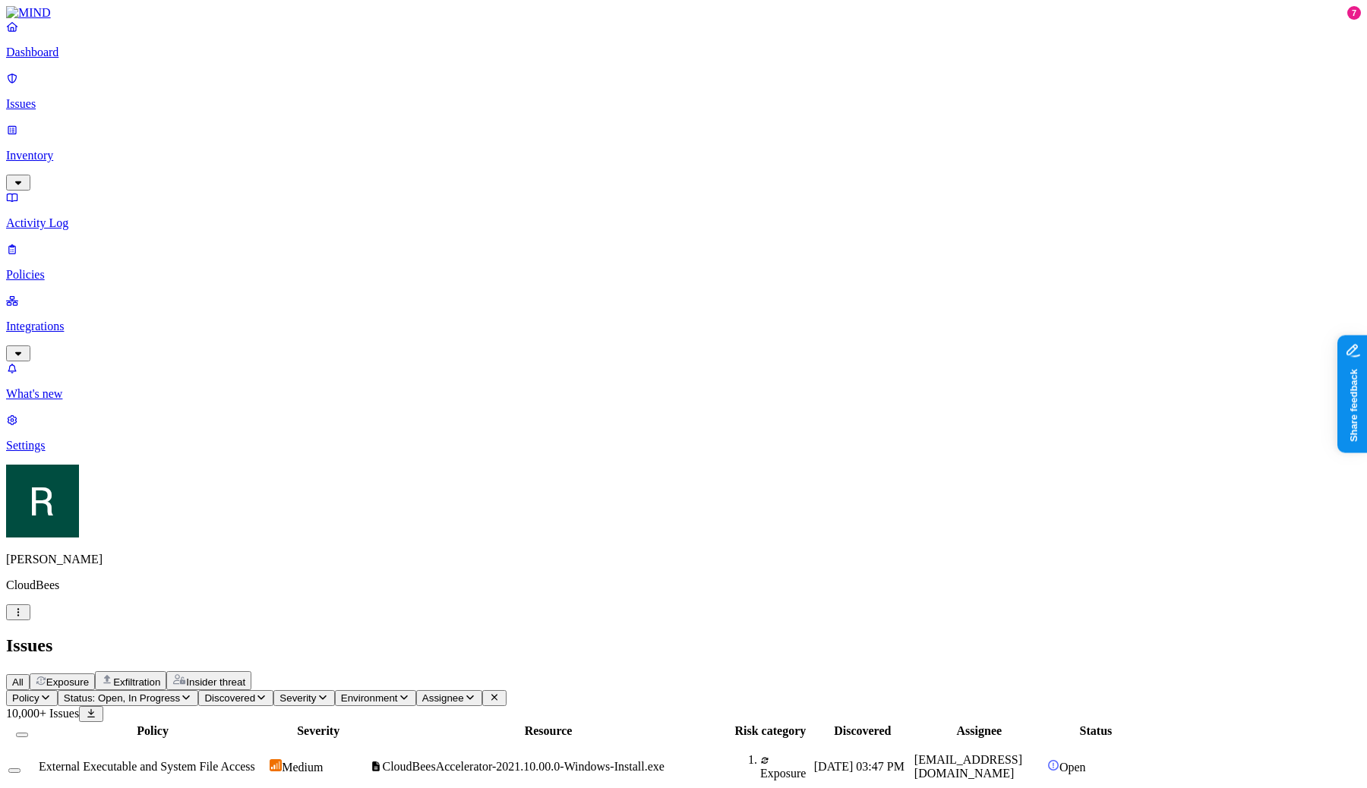
click at [58, 690] on button "Policy" at bounding box center [32, 698] width 52 height 16
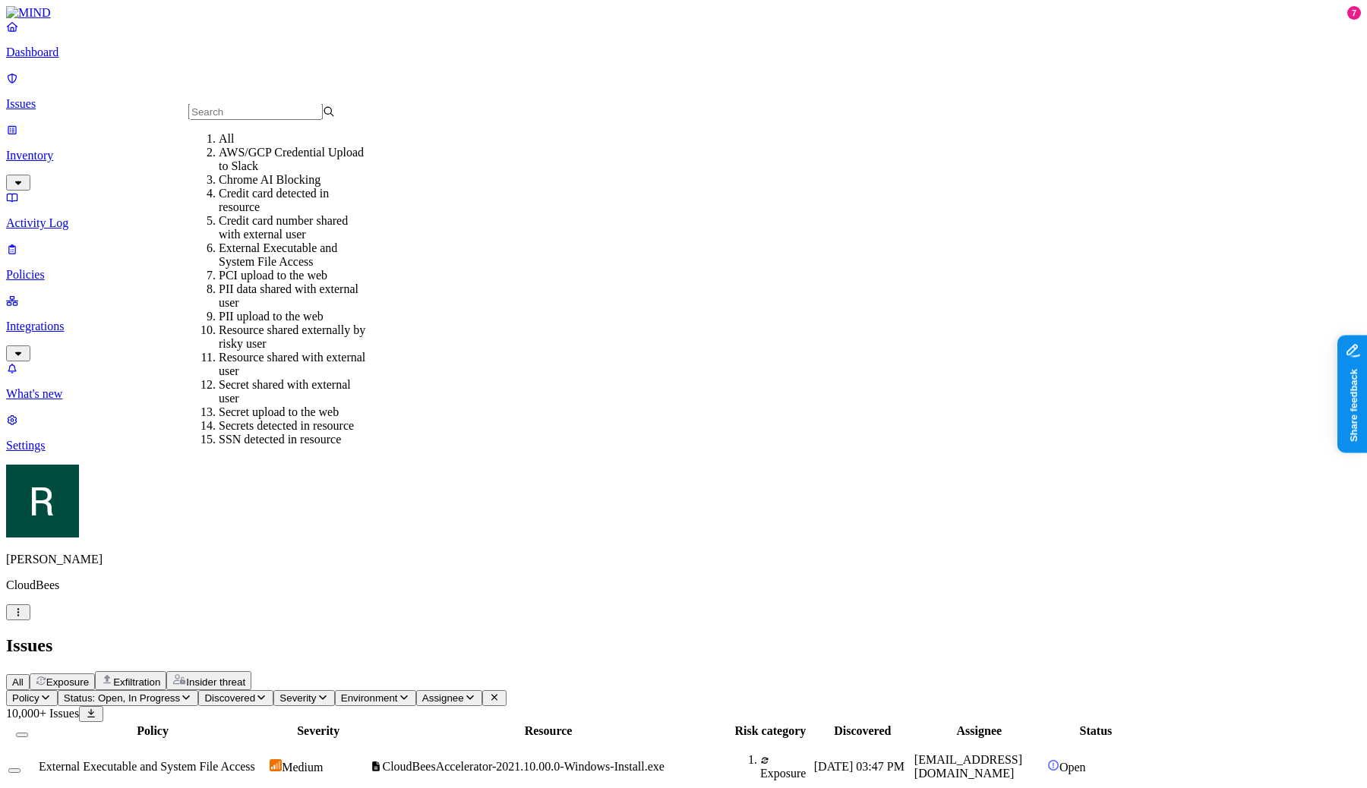
click at [58, 690] on button "Policy" at bounding box center [32, 698] width 52 height 16
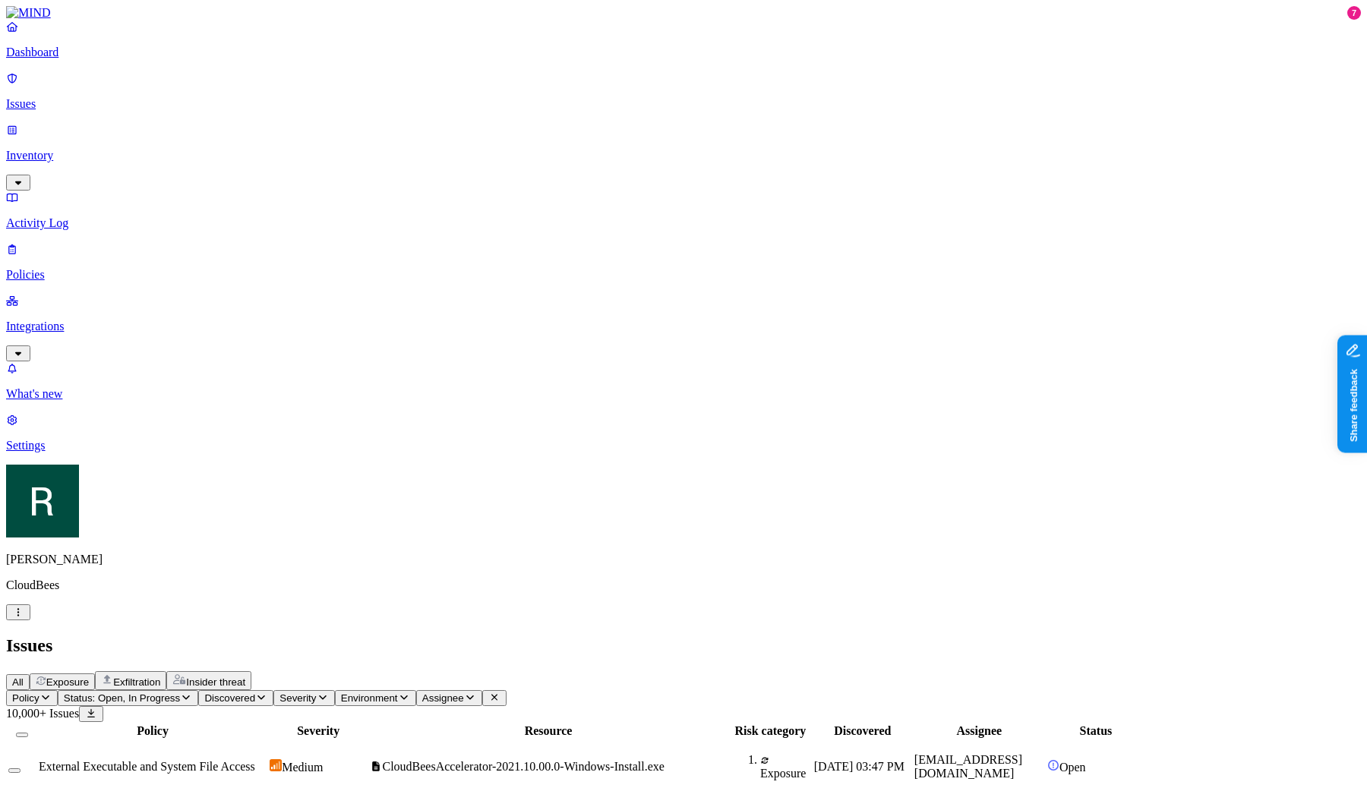
click at [180, 693] on span "Status: Open, In Progress" at bounding box center [122, 698] width 116 height 11
click at [290, 192] on span "In Progress" at bounding box center [297, 205] width 42 height 27
click at [638, 636] on header "Issues All Exposure Exfiltration Insider threat" at bounding box center [683, 663] width 1355 height 55
click at [89, 677] on span "Exposure" at bounding box center [67, 682] width 43 height 11
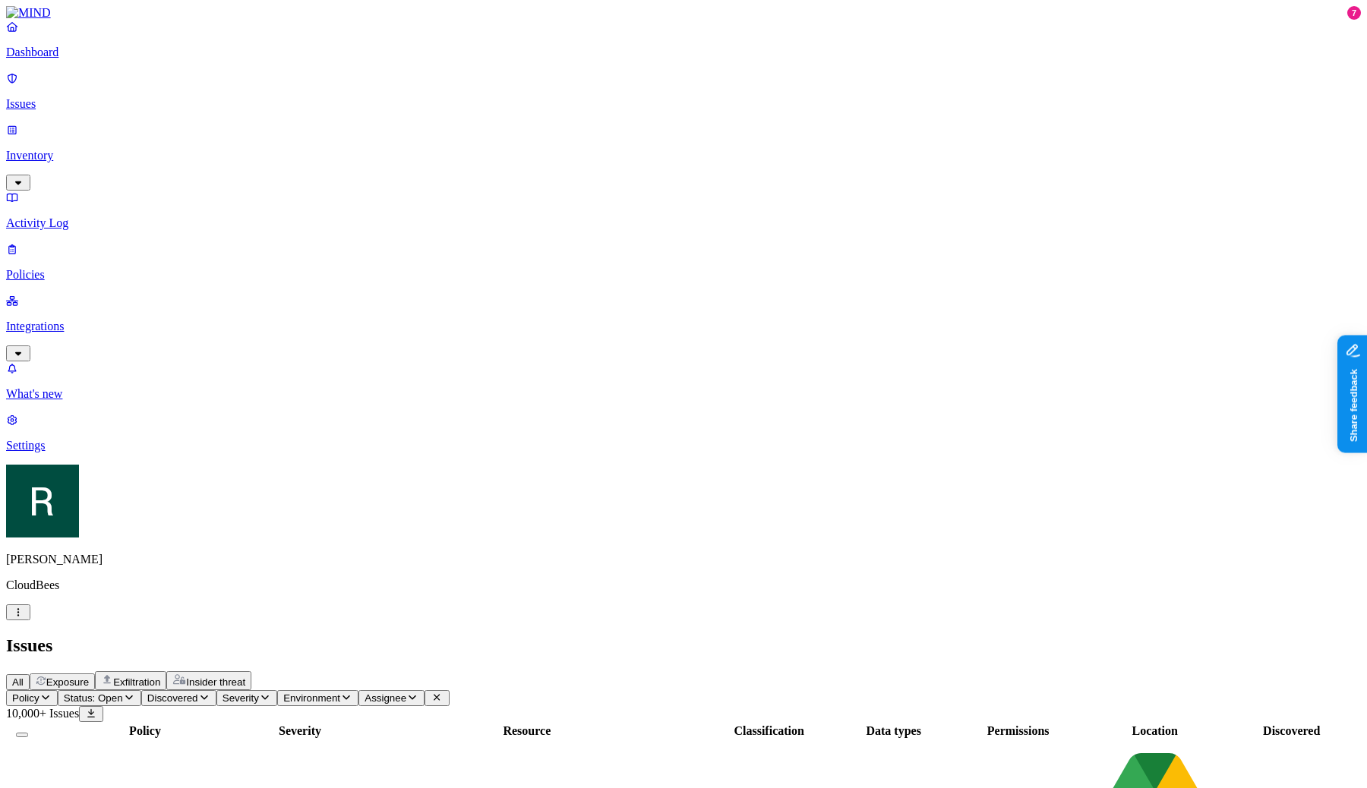
click at [141, 690] on button "Status: Open" at bounding box center [100, 698] width 84 height 16
click at [123, 693] on span "Status: Open" at bounding box center [93, 698] width 59 height 11
click at [568, 636] on h2 "Issues" at bounding box center [683, 646] width 1355 height 21
click at [216, 690] on button "Discovered" at bounding box center [178, 698] width 75 height 16
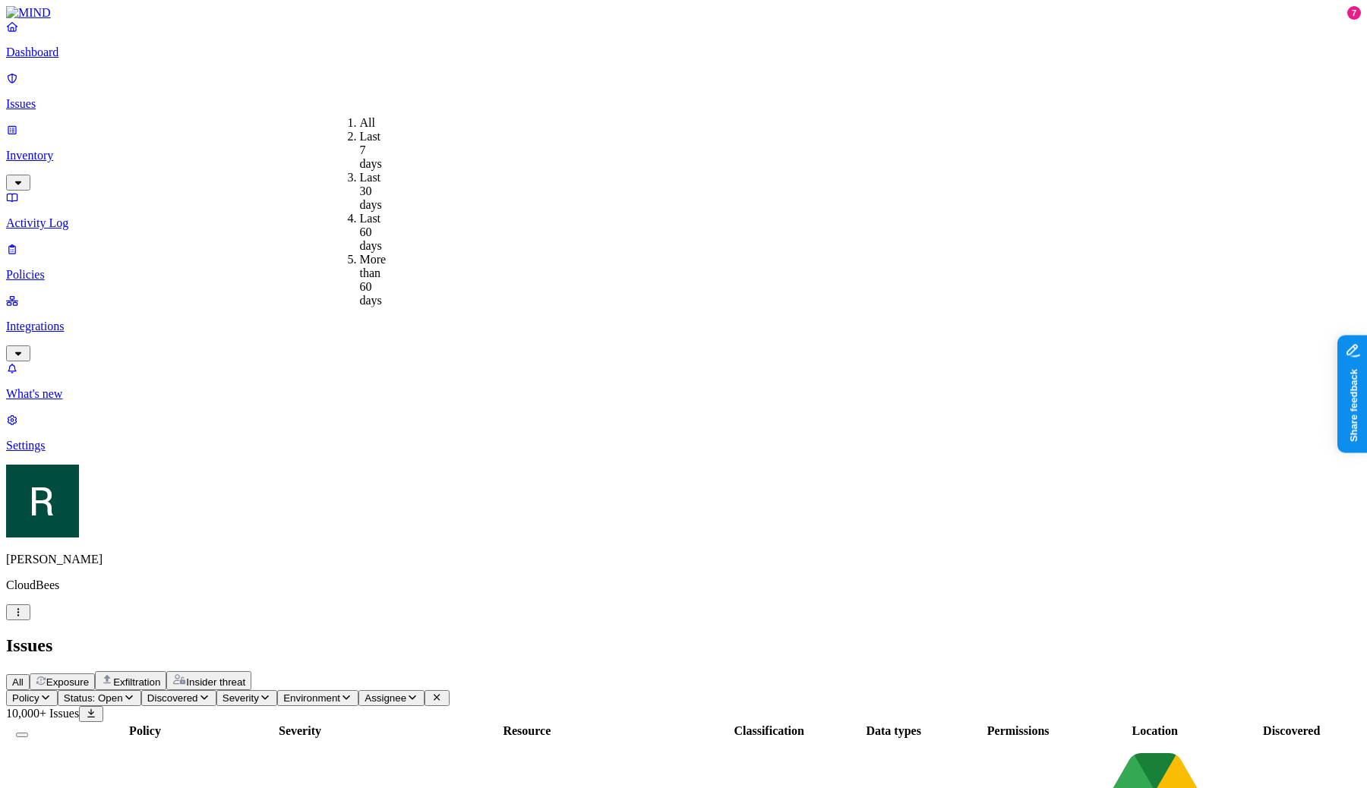
click at [360, 148] on div "Last 7 days" at bounding box center [360, 150] width 0 height 41
click at [255, 693] on span "Discovered: Last 7 days" at bounding box center [201, 698] width 108 height 11
click at [360, 130] on div "All" at bounding box center [360, 123] width 0 height 14
click at [89, 59] on p "Dashboard" at bounding box center [683, 53] width 1355 height 14
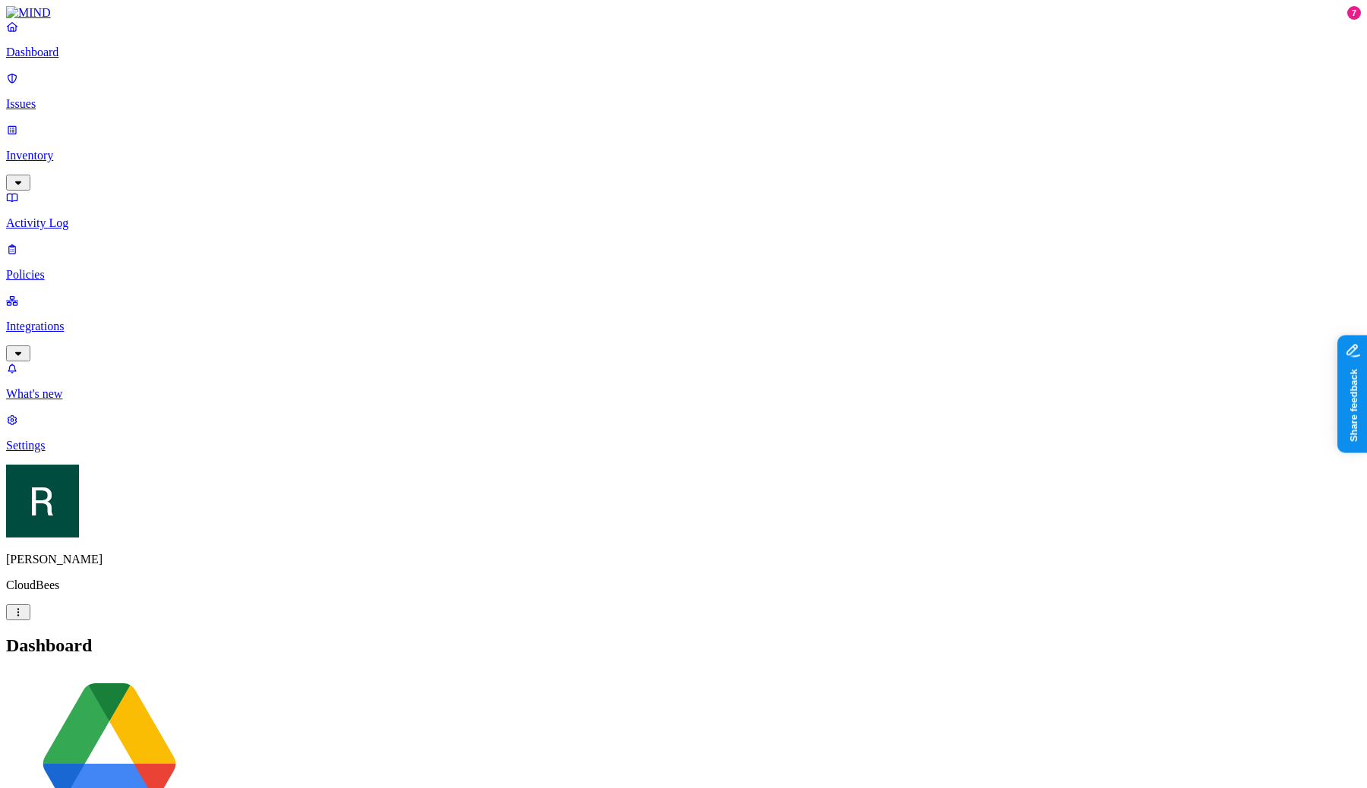
click at [397, 636] on h2 "Dashboard" at bounding box center [683, 646] width 1355 height 21
